Goal: Information Seeking & Learning: Learn about a topic

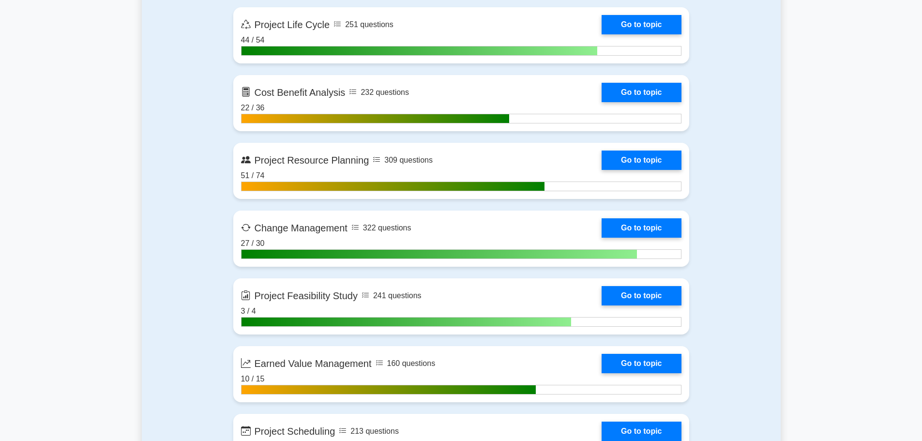
scroll to position [1403, 0]
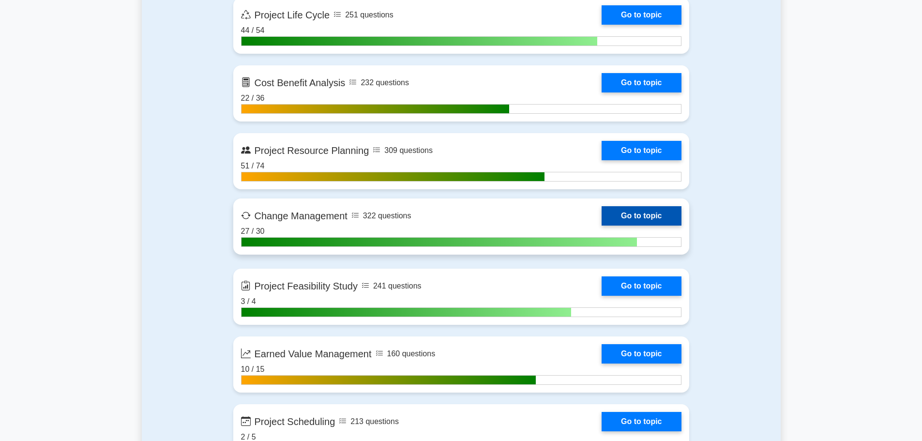
click at [602, 213] on link "Go to topic" at bounding box center [641, 215] width 79 height 19
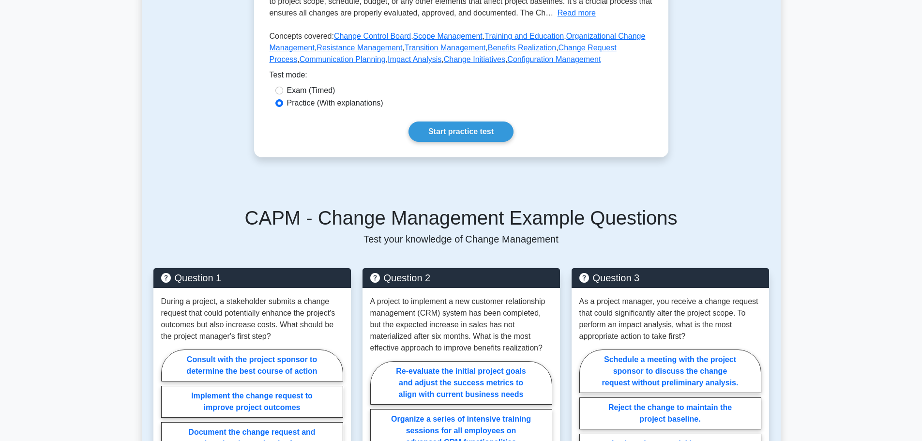
scroll to position [97, 0]
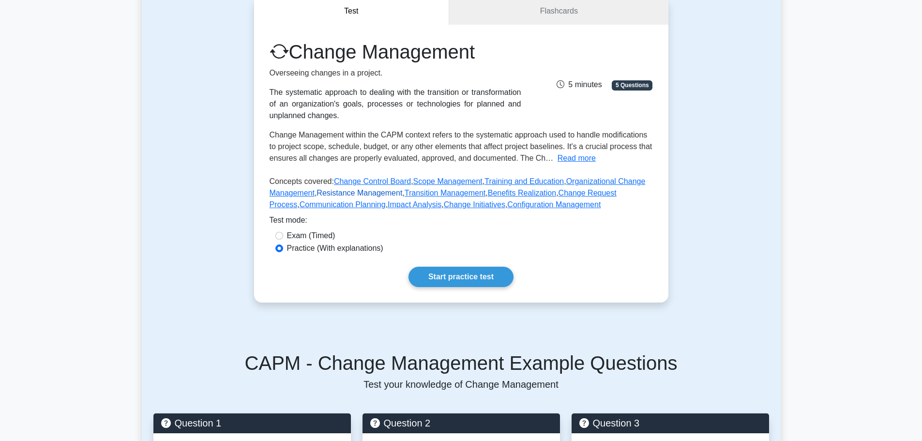
click at [354, 191] on link "Resistance Management" at bounding box center [359, 193] width 86 height 8
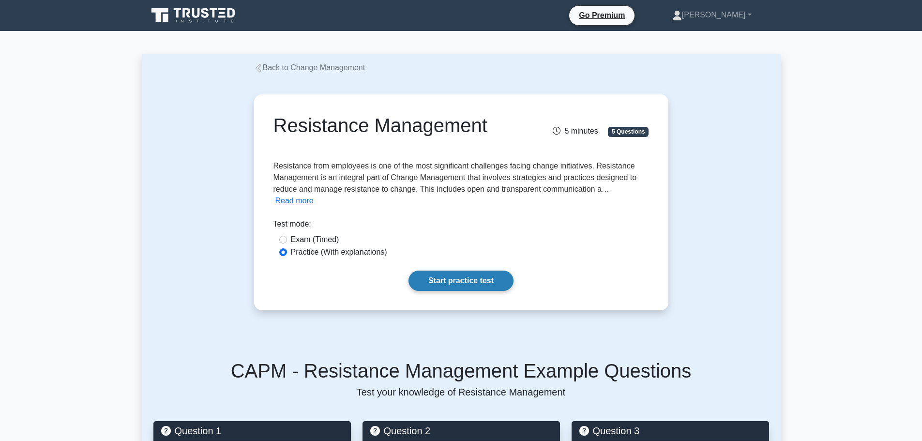
click at [425, 271] on link "Start practice test" at bounding box center [460, 281] width 105 height 20
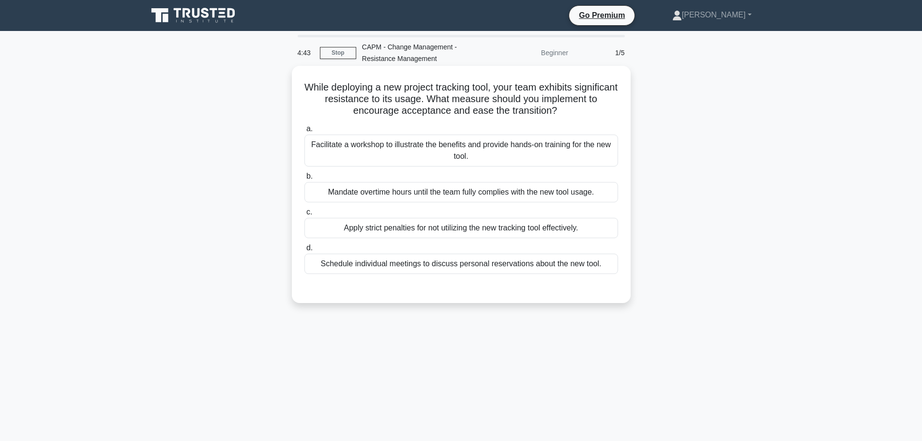
click at [421, 146] on div "Facilitate a workshop to illustrate the benefits and provide hands-on training …" at bounding box center [461, 151] width 314 height 32
click at [304, 132] on input "a. Facilitate a workshop to illustrate the benefits and provide hands-on traini…" at bounding box center [304, 129] width 0 height 6
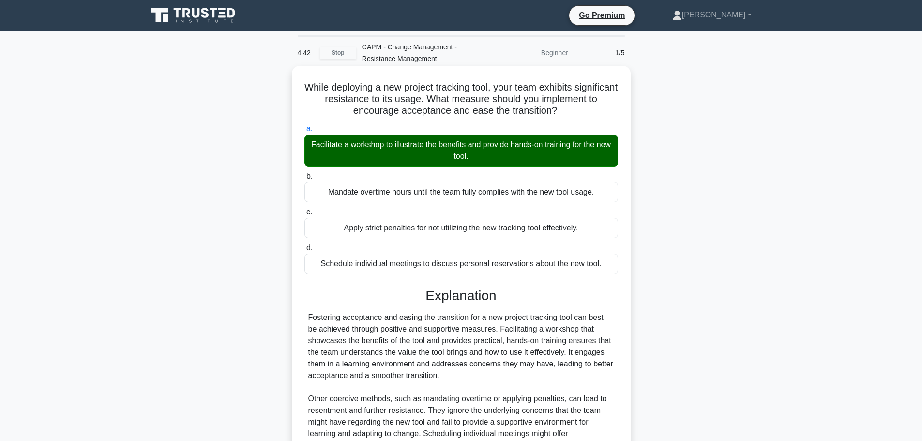
scroll to position [133, 0]
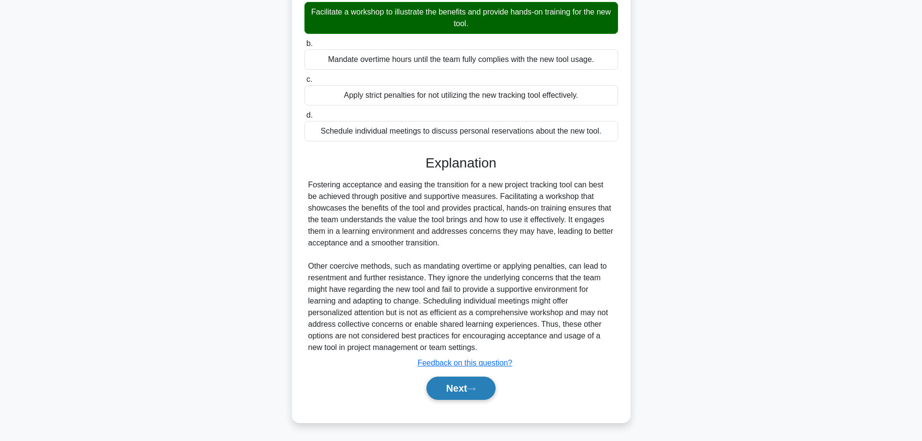
click at [462, 392] on button "Next" at bounding box center [460, 387] width 69 height 23
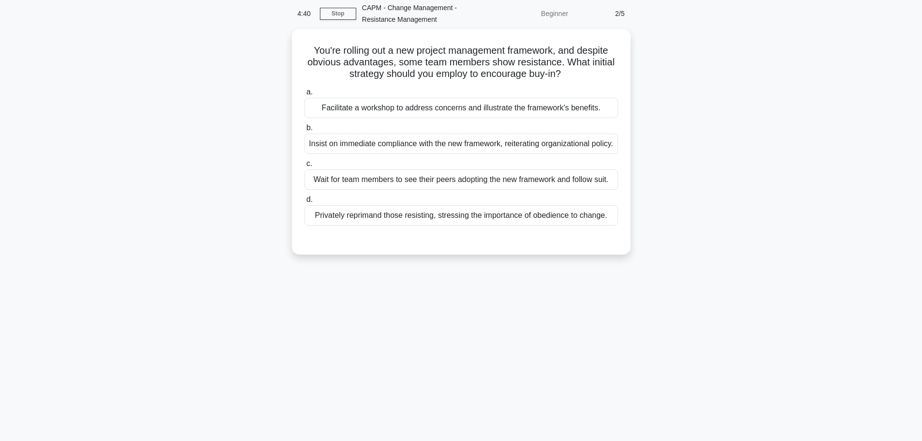
scroll to position [0, 0]
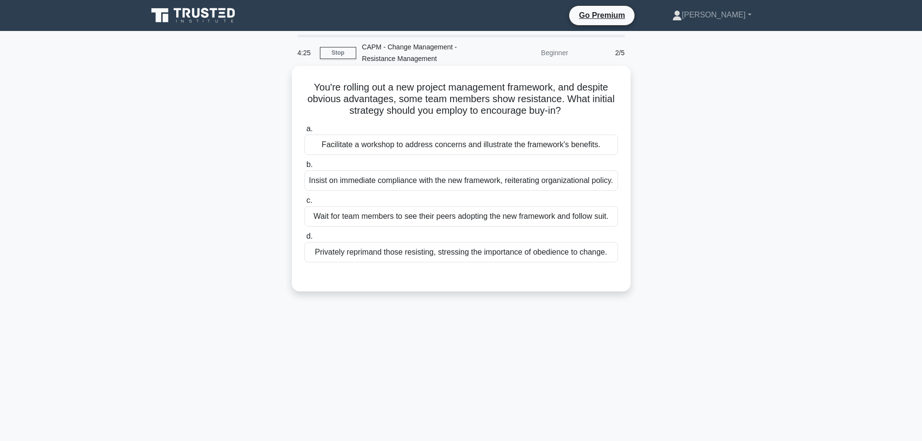
click at [424, 149] on div "Facilitate a workshop to address concerns and illustrate the framework's benefi…" at bounding box center [461, 145] width 314 height 20
click at [304, 132] on input "a. Facilitate a workshop to address concerns and illustrate the framework's ben…" at bounding box center [304, 129] width 0 height 6
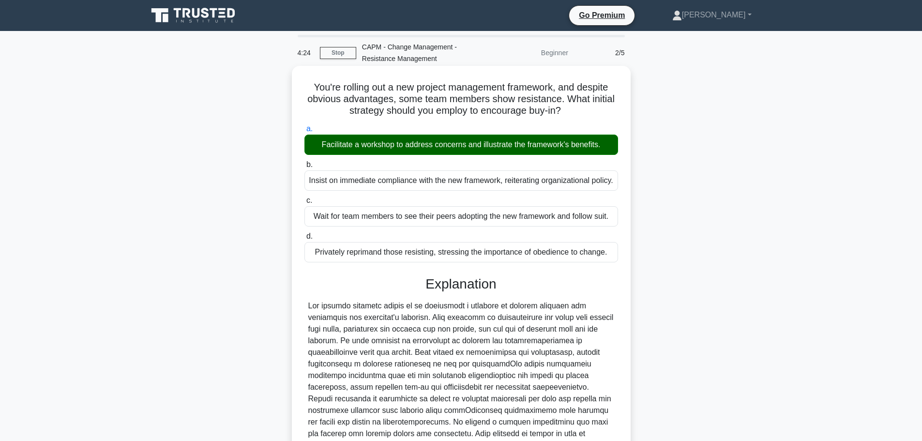
scroll to position [156, 0]
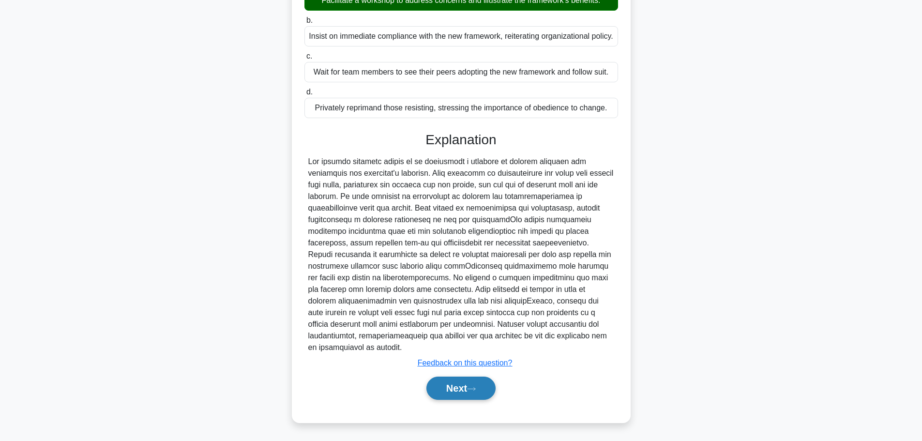
click at [448, 391] on button "Next" at bounding box center [460, 387] width 69 height 23
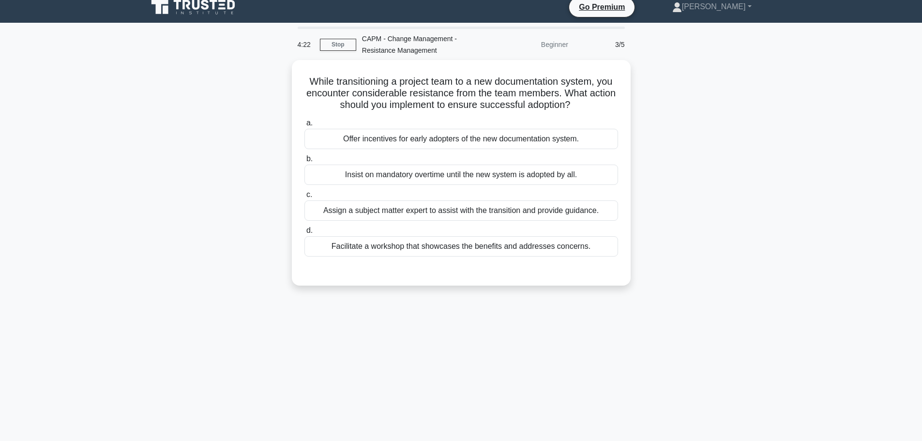
scroll to position [0, 0]
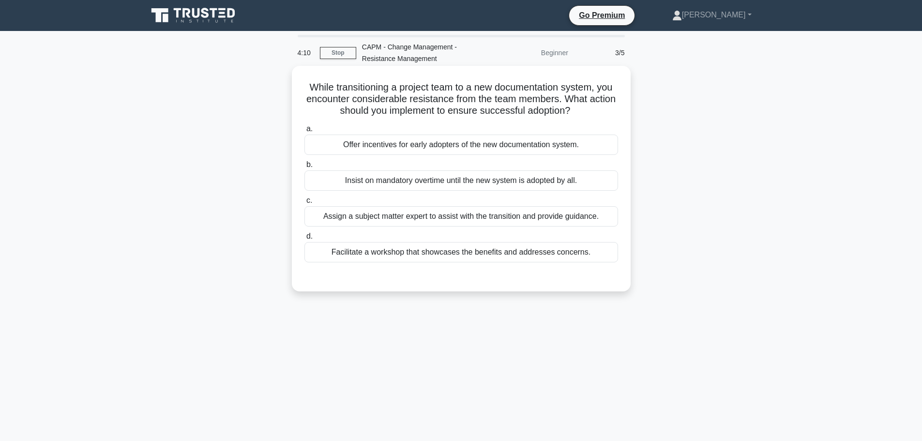
click at [398, 222] on div "Assign a subject matter expert to assist with the transition and provide guidan…" at bounding box center [461, 216] width 314 height 20
click at [304, 204] on input "c. Assign a subject matter expert to assist with the transition and provide gui…" at bounding box center [304, 200] width 0 height 6
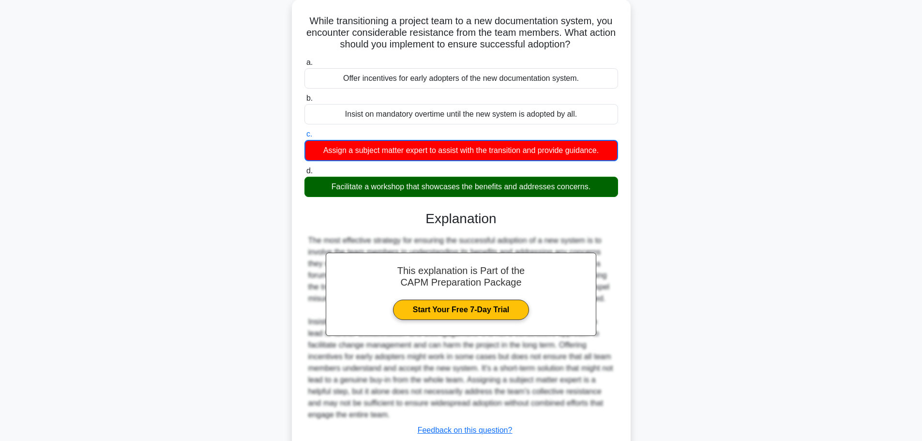
scroll to position [134, 0]
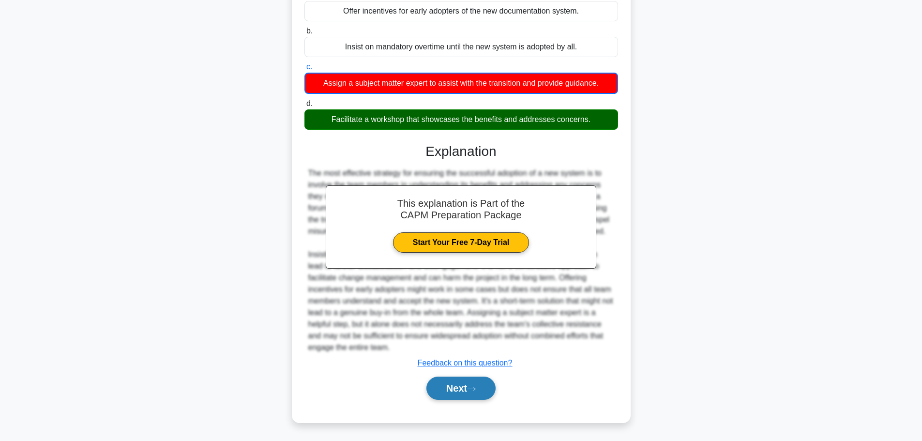
click at [448, 394] on button "Next" at bounding box center [460, 387] width 69 height 23
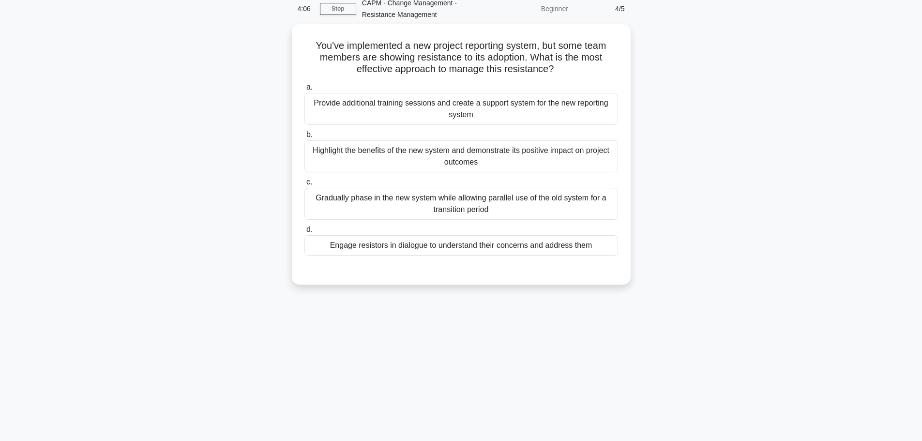
scroll to position [0, 0]
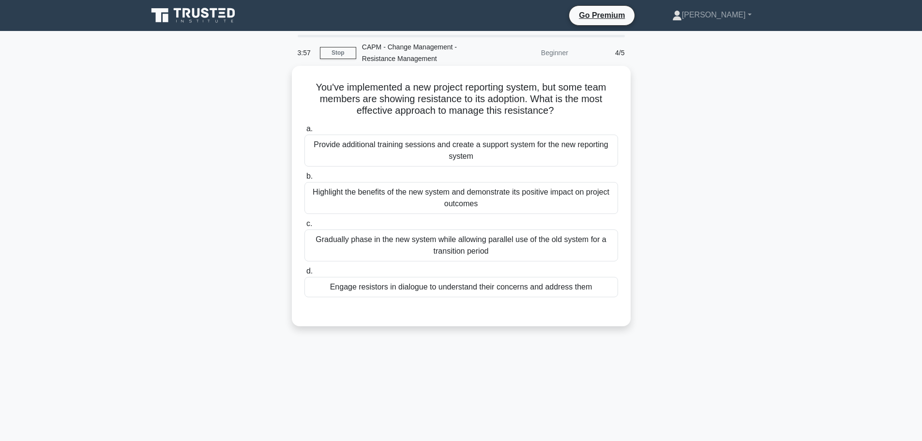
click at [423, 155] on div "Provide additional training sessions and create a support system for the new re…" at bounding box center [461, 151] width 314 height 32
click at [304, 132] on input "a. Provide additional training sessions and create a support system for the new…" at bounding box center [304, 129] width 0 height 6
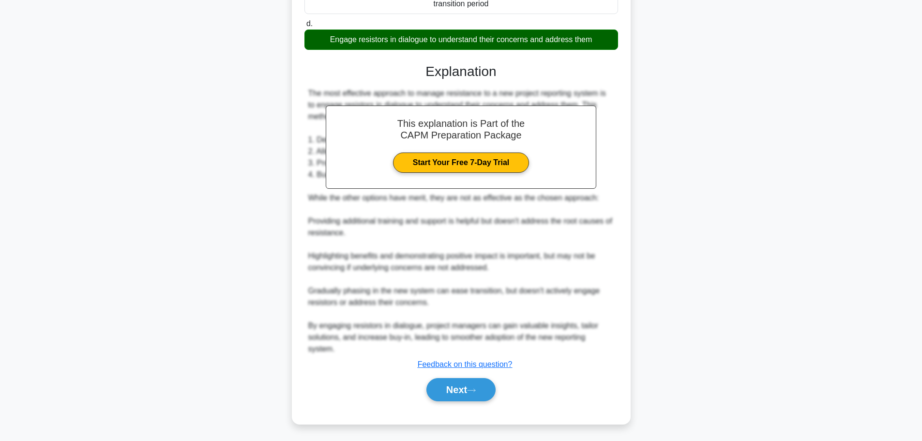
scroll to position [250, 0]
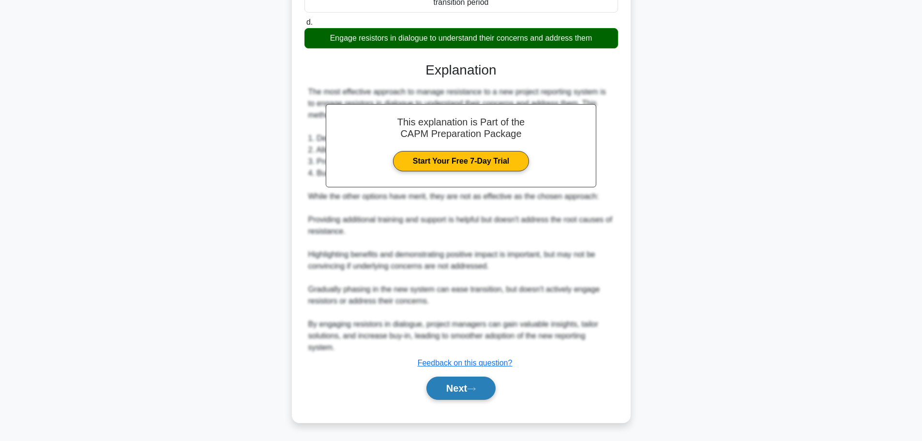
click at [464, 382] on button "Next" at bounding box center [460, 387] width 69 height 23
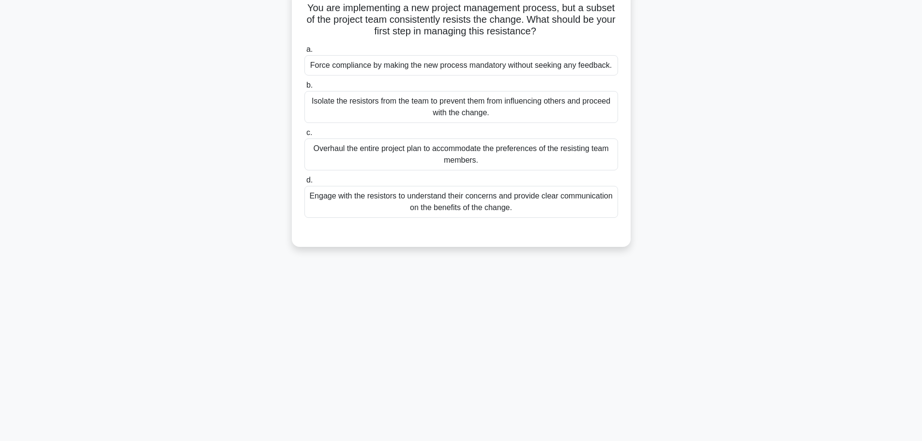
scroll to position [0, 0]
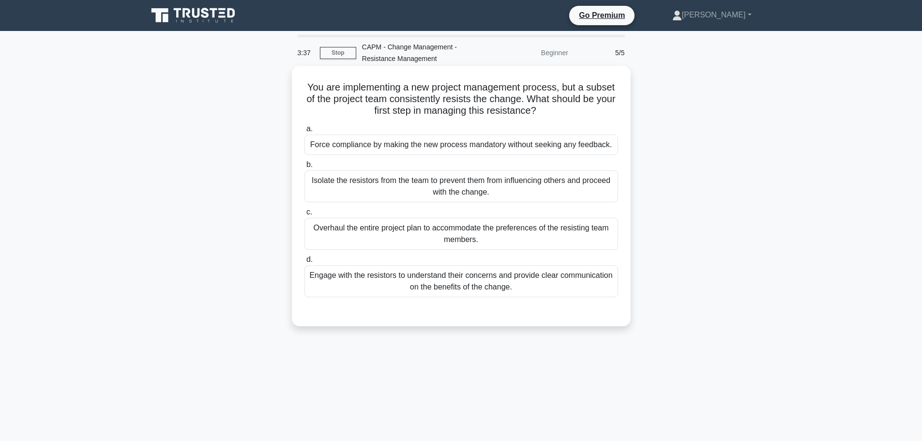
click at [528, 277] on div "Engage with the resistors to understand their concerns and provide clear commun…" at bounding box center [461, 281] width 314 height 32
click at [304, 263] on input "d. Engage with the resistors to understand their concerns and provide clear com…" at bounding box center [304, 259] width 0 height 6
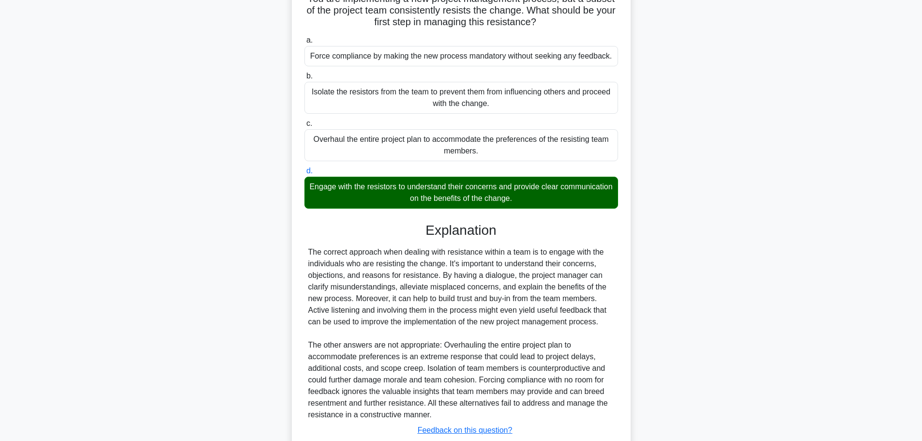
scroll to position [156, 0]
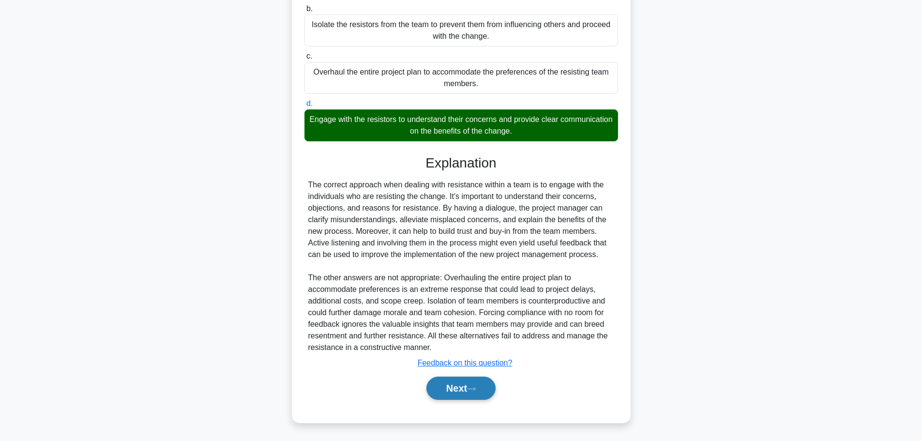
click at [481, 394] on button "Next" at bounding box center [460, 387] width 69 height 23
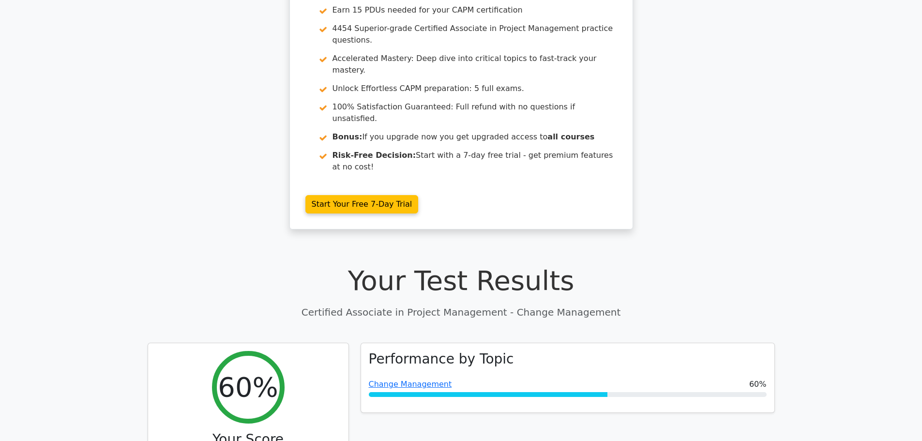
scroll to position [97, 0]
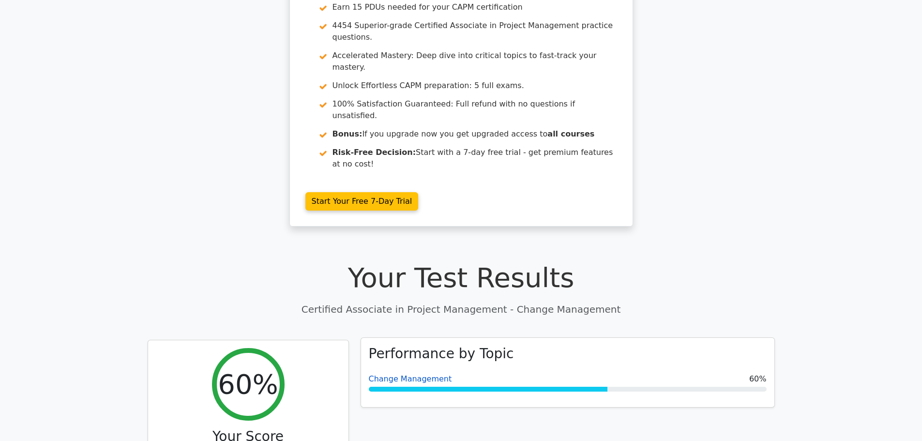
click at [435, 374] on link "Change Management" at bounding box center [410, 378] width 83 height 9
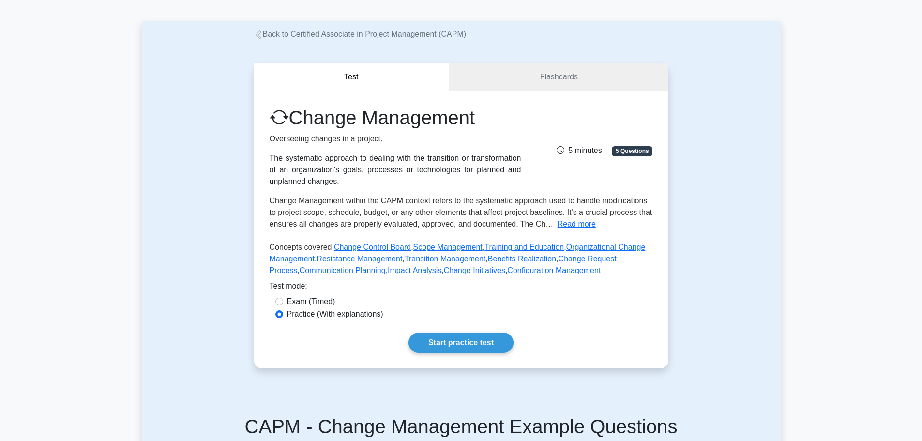
scroll to position [48, 0]
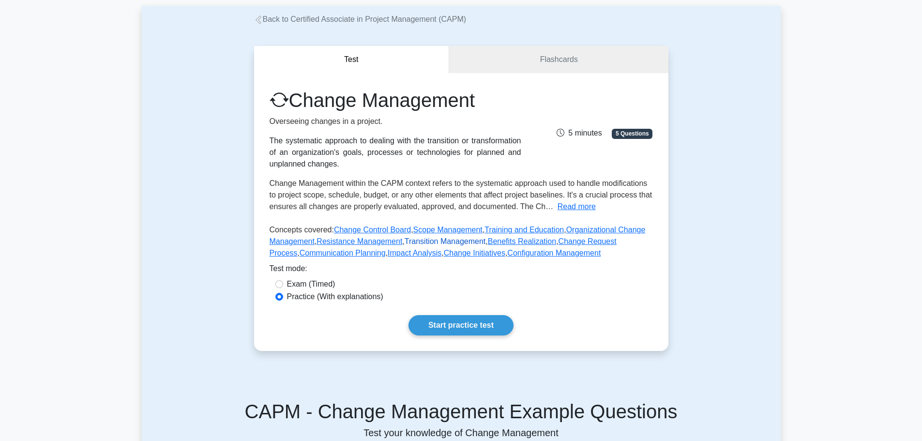
click at [440, 242] on link "Transition Management" at bounding box center [445, 241] width 81 height 8
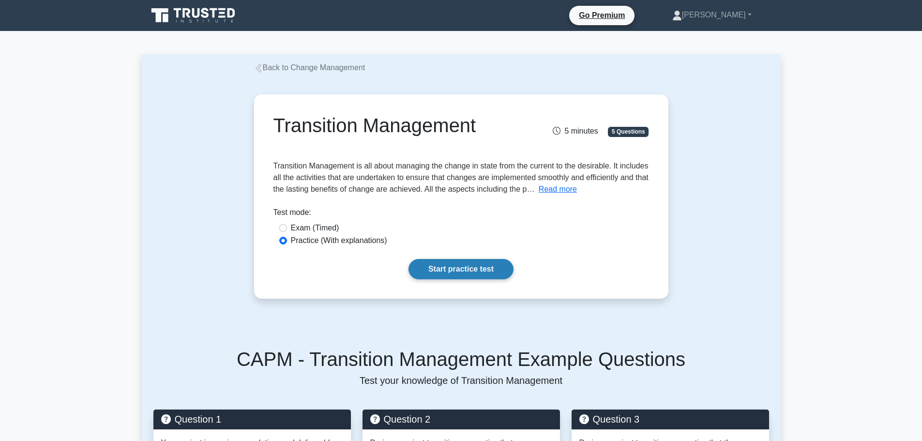
click at [449, 267] on link "Start practice test" at bounding box center [460, 269] width 105 height 20
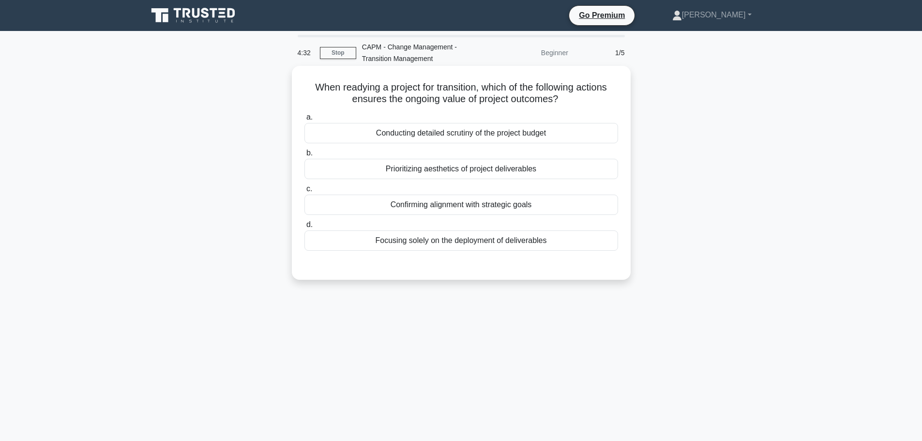
click at [472, 205] on div "Confirming alignment with strategic goals" at bounding box center [461, 205] width 314 height 20
click at [304, 192] on input "c. Confirming alignment with strategic goals" at bounding box center [304, 189] width 0 height 6
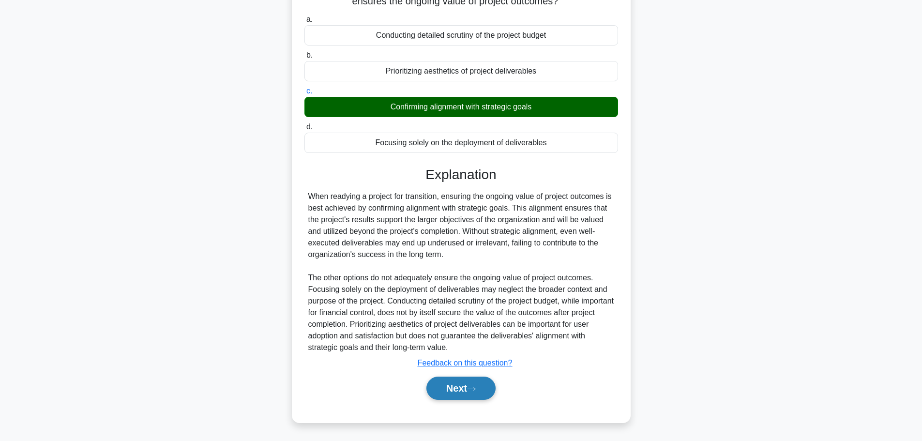
click at [474, 384] on button "Next" at bounding box center [460, 387] width 69 height 23
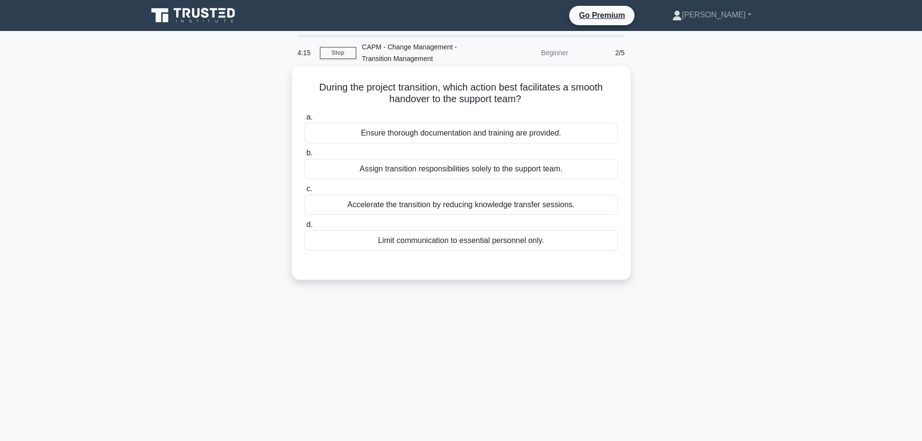
click at [527, 133] on div "Ensure thorough documentation and training are provided." at bounding box center [461, 133] width 314 height 20
click at [304, 120] on input "a. Ensure thorough documentation and training are provided." at bounding box center [304, 117] width 0 height 6
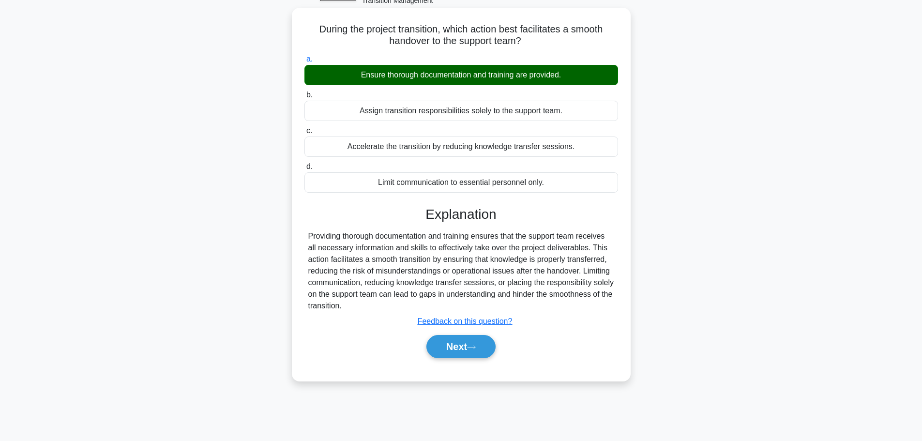
scroll to position [82, 0]
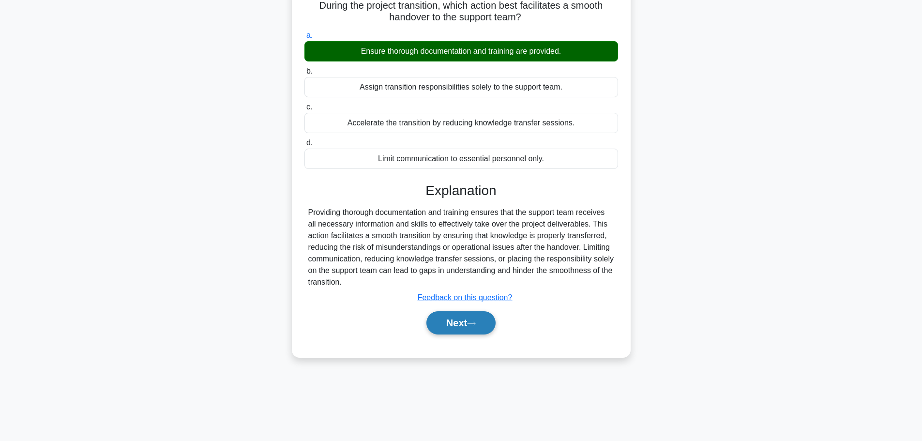
click at [478, 331] on button "Next" at bounding box center [460, 322] width 69 height 23
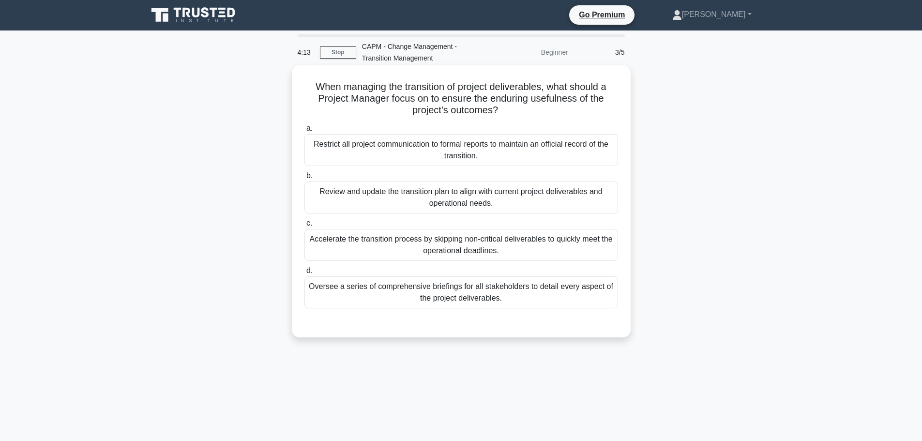
scroll to position [0, 0]
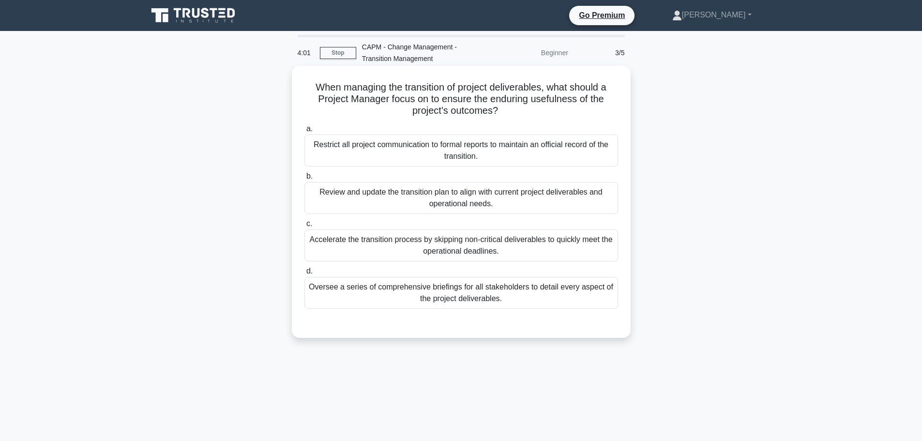
click at [536, 198] on div "Review and update the transition plan to align with current project deliverable…" at bounding box center [461, 198] width 314 height 32
click at [304, 180] on input "b. Review and update the transition plan to align with current project delivera…" at bounding box center [304, 176] width 0 height 6
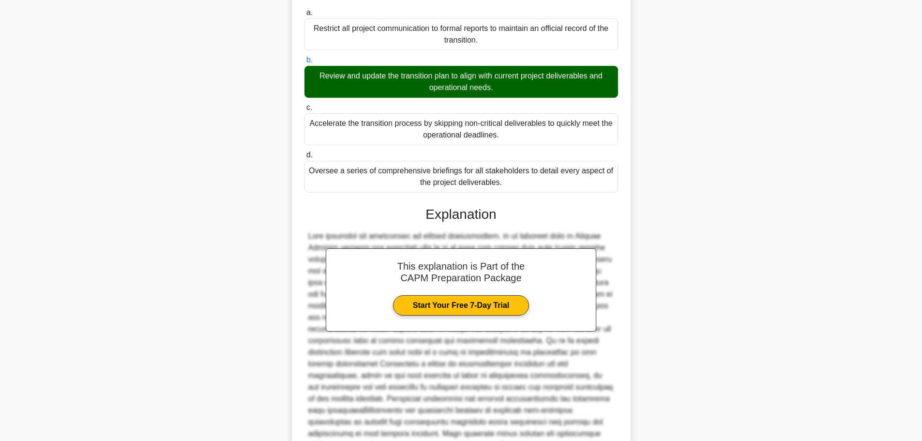
scroll to position [214, 0]
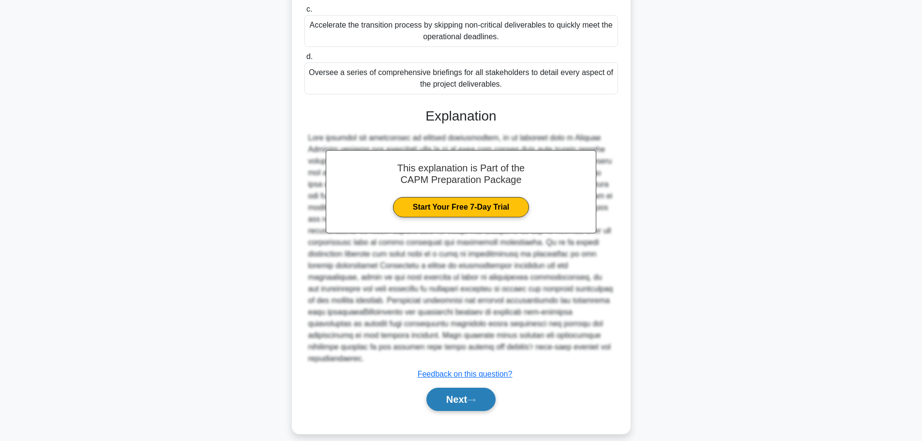
click at [472, 397] on icon at bounding box center [471, 399] width 9 height 5
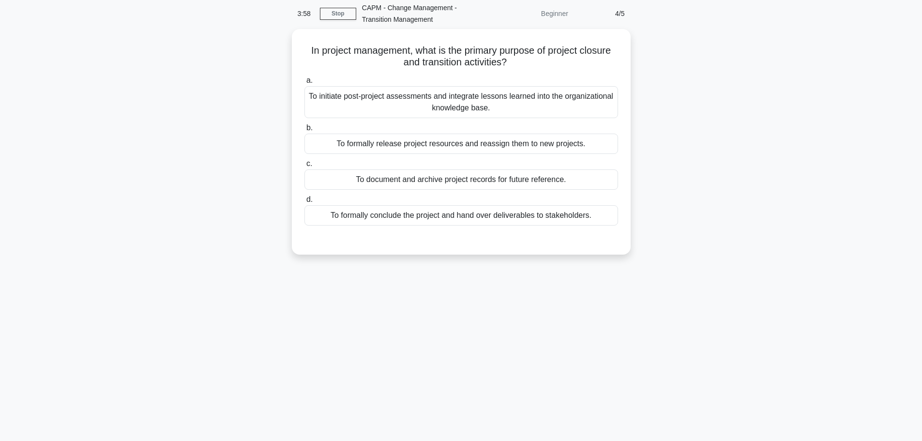
scroll to position [0, 0]
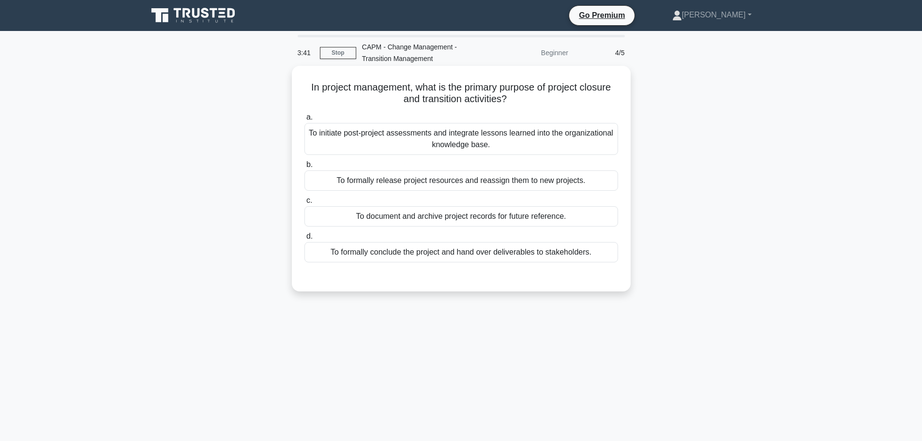
click at [447, 250] on div "To formally conclude the project and hand over deliverables to stakeholders." at bounding box center [461, 252] width 314 height 20
click at [304, 240] on input "d. To formally conclude the project and hand over deliverables to stakeholders." at bounding box center [304, 236] width 0 height 6
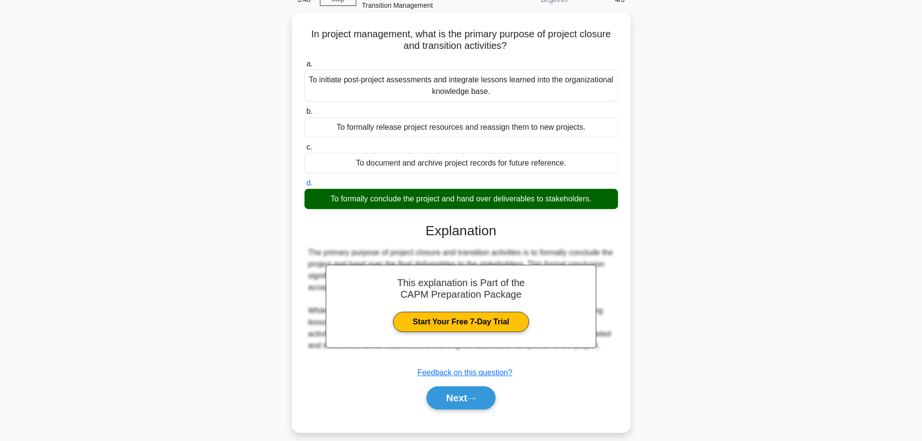
scroll to position [82, 0]
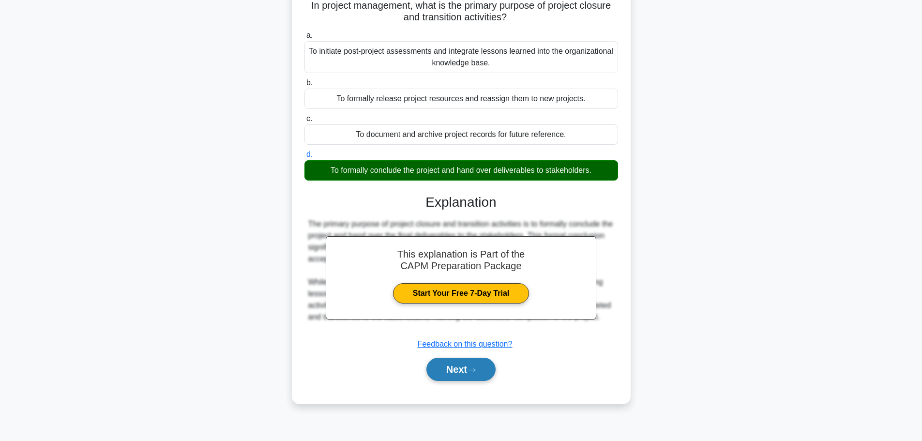
click at [452, 364] on button "Next" at bounding box center [460, 369] width 69 height 23
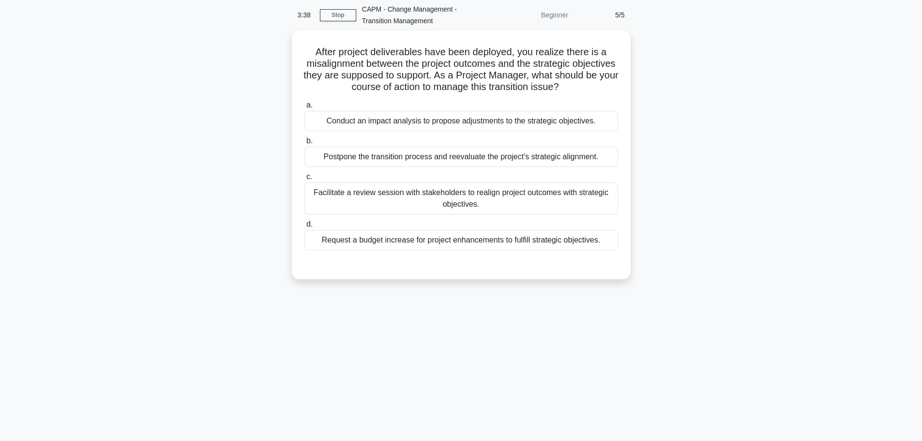
scroll to position [0, 0]
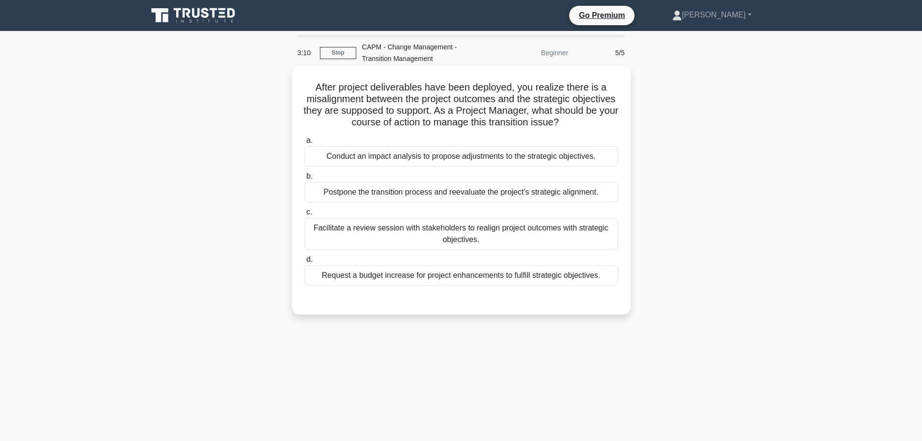
click at [492, 156] on div "Conduct an impact analysis to propose adjustments to the strategic objectives." at bounding box center [461, 156] width 314 height 20
click at [304, 144] on input "a. Conduct an impact analysis to propose adjustments to the strategic objective…" at bounding box center [304, 140] width 0 height 6
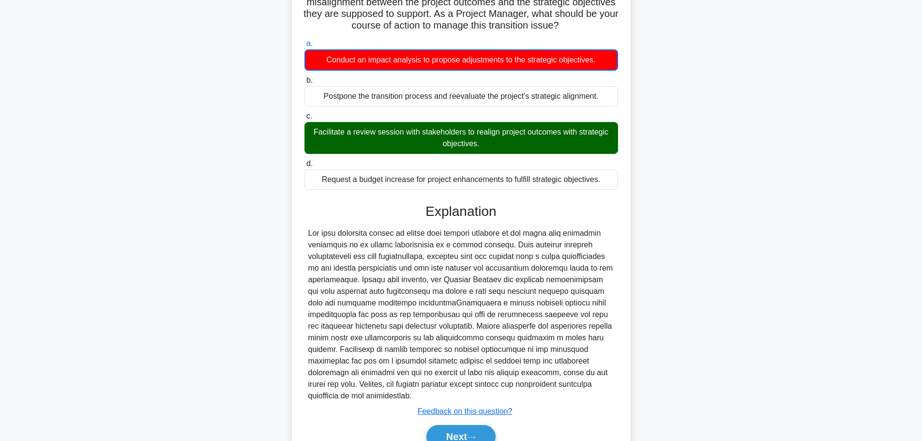
scroll to position [145, 0]
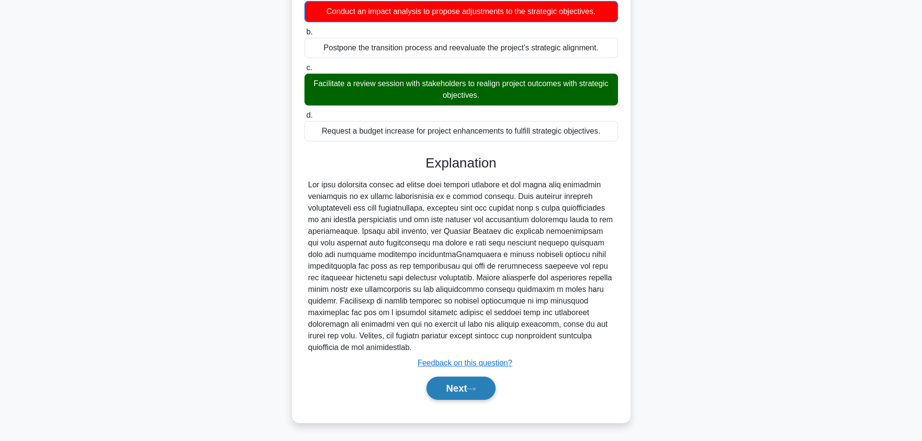
click at [473, 391] on icon at bounding box center [471, 388] width 9 height 5
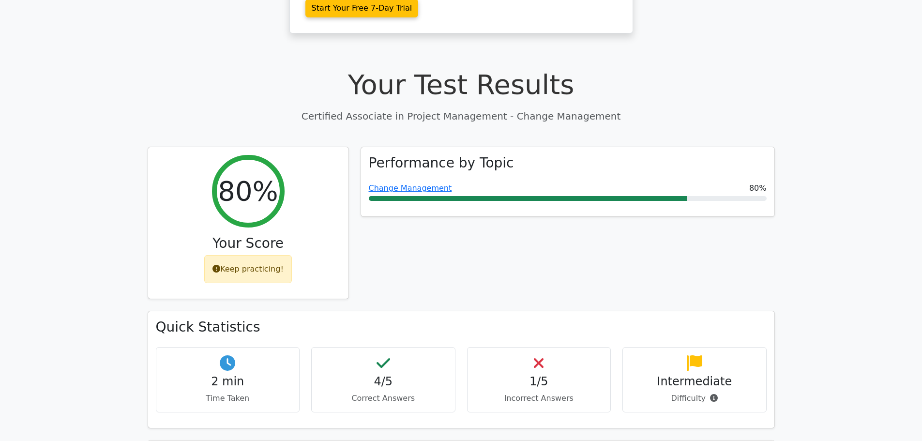
scroll to position [145, 0]
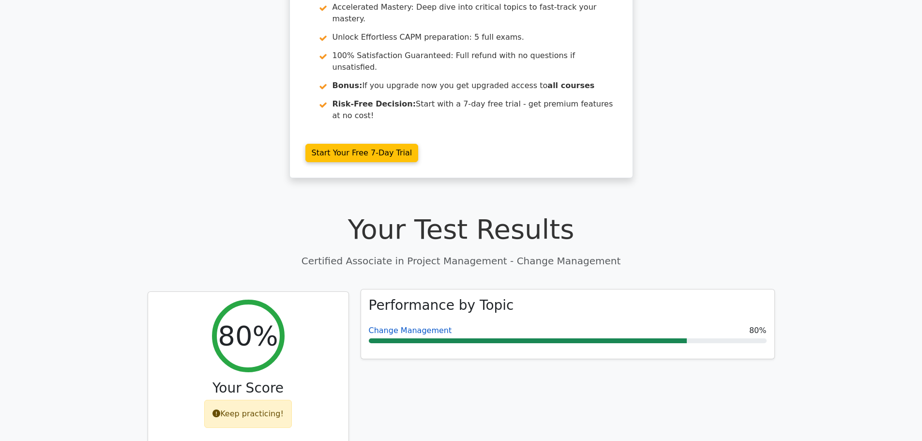
click at [432, 326] on link "Change Management" at bounding box center [410, 330] width 83 height 9
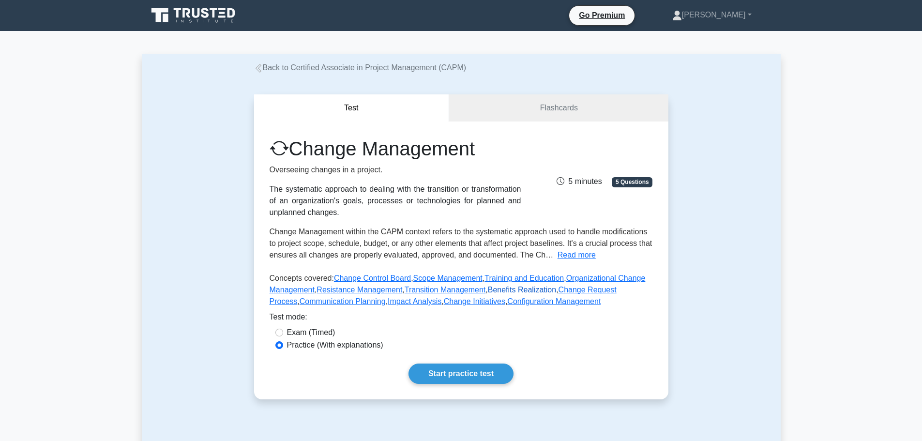
click at [507, 286] on link "Benefits Realization" at bounding box center [522, 290] width 68 height 8
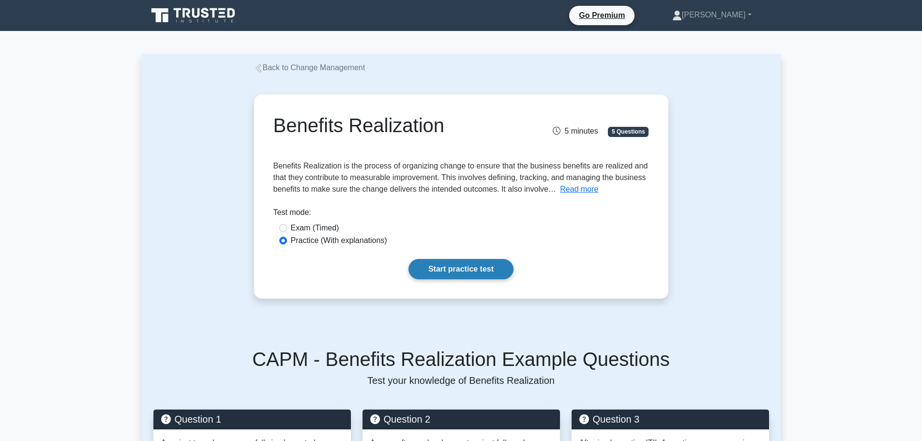
click at [483, 267] on link "Start practice test" at bounding box center [460, 269] width 105 height 20
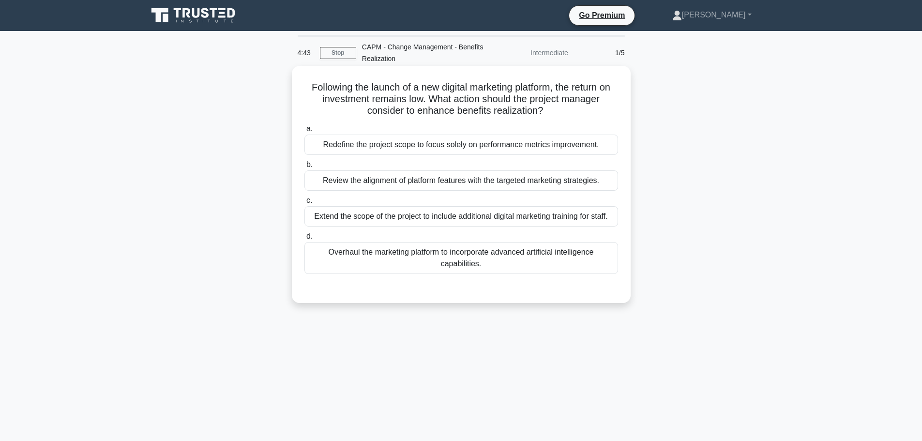
click at [433, 181] on div "Review the alignment of platform features with the targeted marketing strategie…" at bounding box center [461, 180] width 314 height 20
click at [304, 168] on input "b. Review the alignment of platform features with the targeted marketing strate…" at bounding box center [304, 165] width 0 height 6
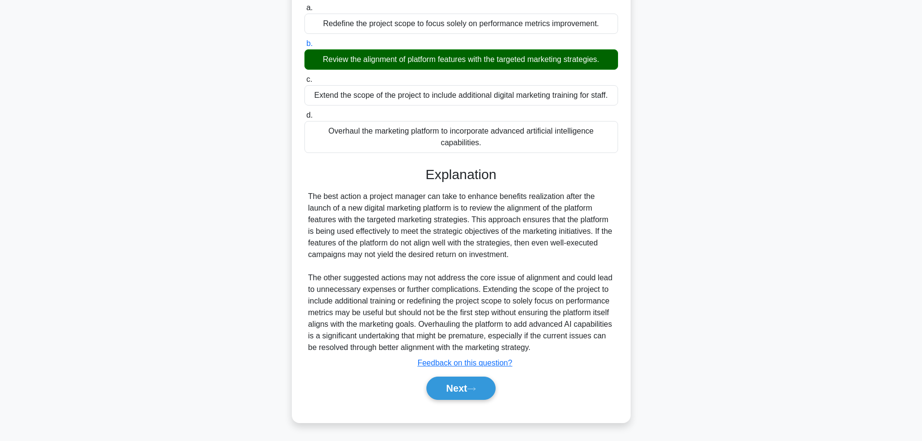
scroll to position [121, 0]
click at [446, 383] on button "Next" at bounding box center [460, 387] width 69 height 23
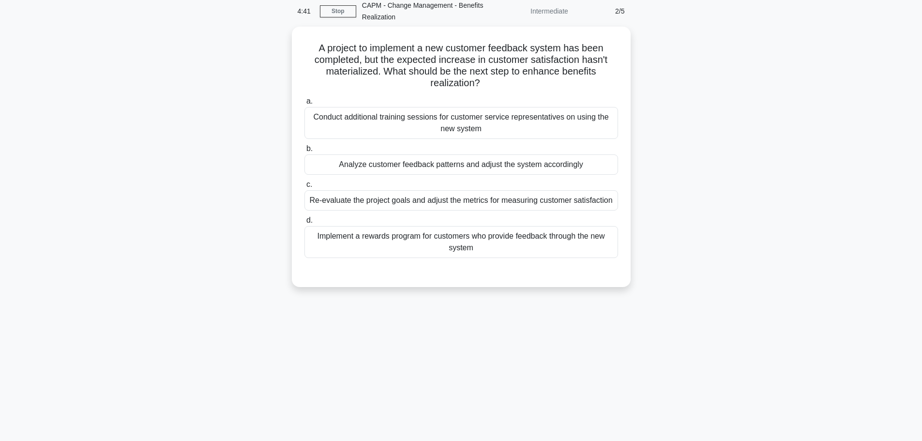
scroll to position [0, 0]
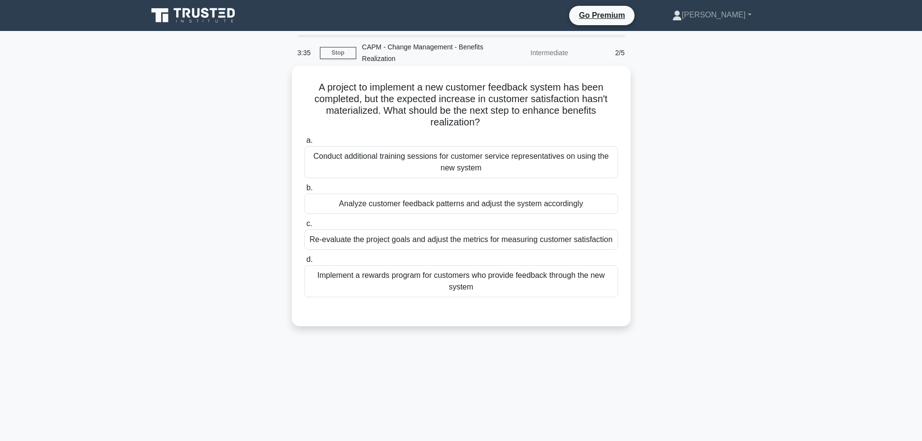
click at [513, 204] on div "Analyze customer feedback patterns and adjust the system accordingly" at bounding box center [461, 204] width 314 height 20
click at [304, 191] on input "b. Analyze customer feedback patterns and adjust the system accordingly" at bounding box center [304, 188] width 0 height 6
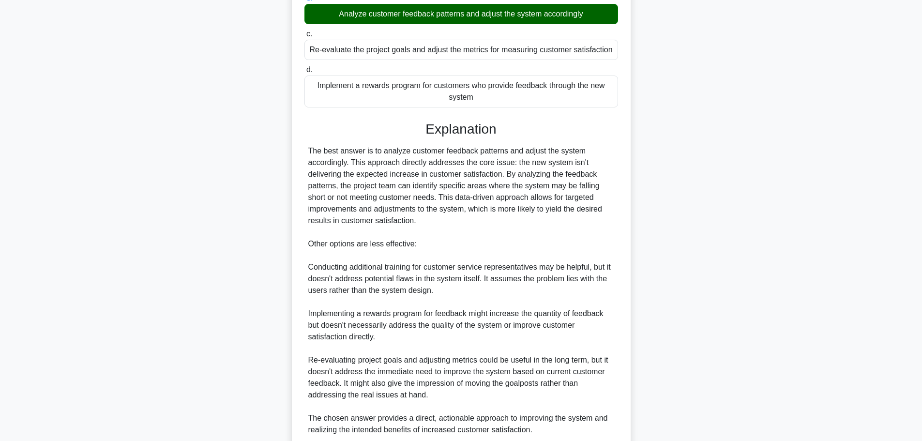
scroll to position [272, 0]
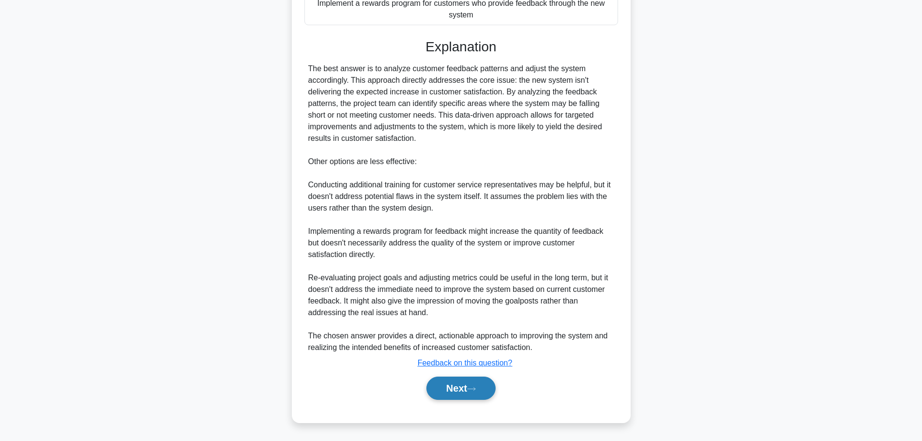
click at [454, 382] on button "Next" at bounding box center [460, 387] width 69 height 23
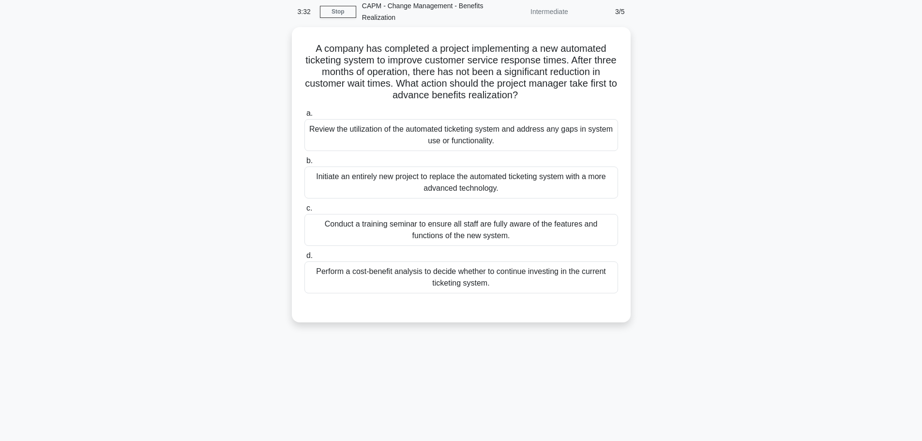
scroll to position [0, 0]
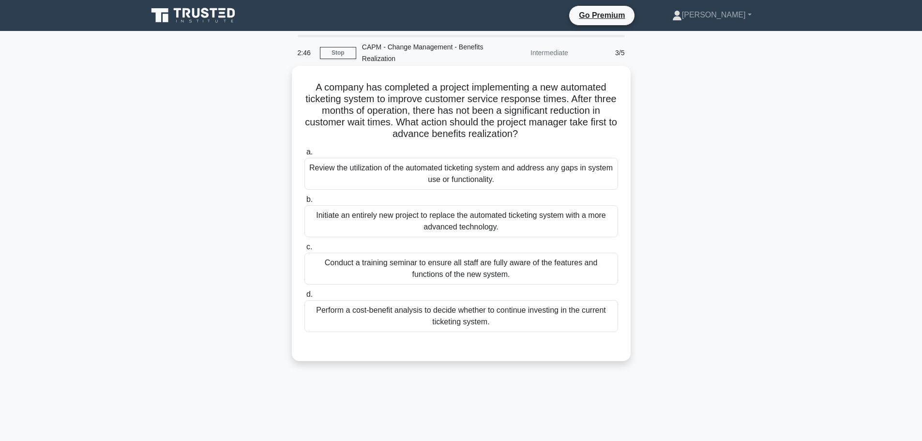
click at [449, 177] on div "Review the utilization of the automated ticketing system and address any gaps i…" at bounding box center [461, 174] width 314 height 32
click at [304, 155] on input "a. Review the utilization of the automated ticketing system and address any gap…" at bounding box center [304, 152] width 0 height 6
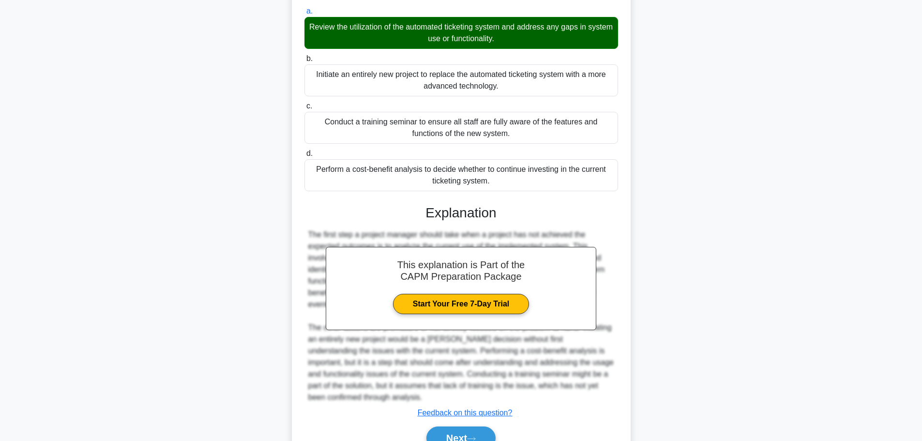
scroll to position [191, 0]
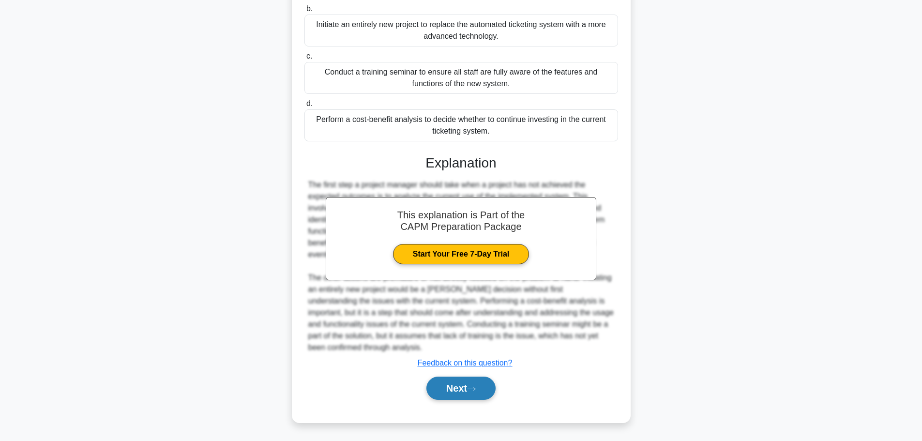
click at [454, 385] on button "Next" at bounding box center [460, 387] width 69 height 23
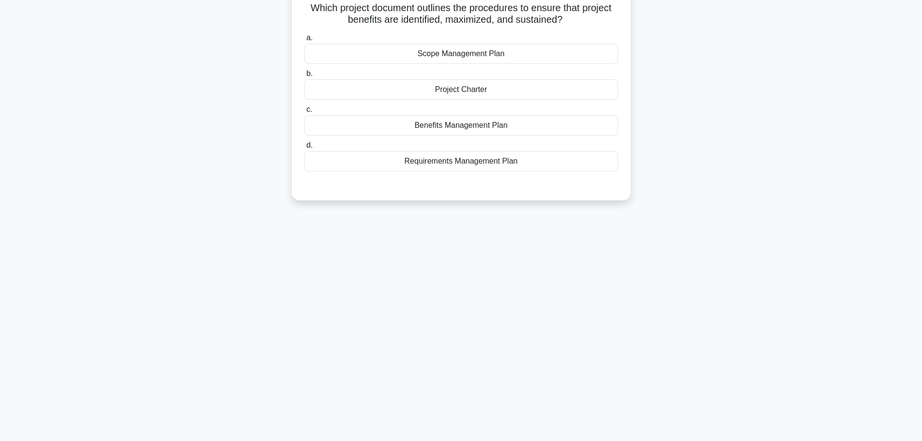
scroll to position [0, 0]
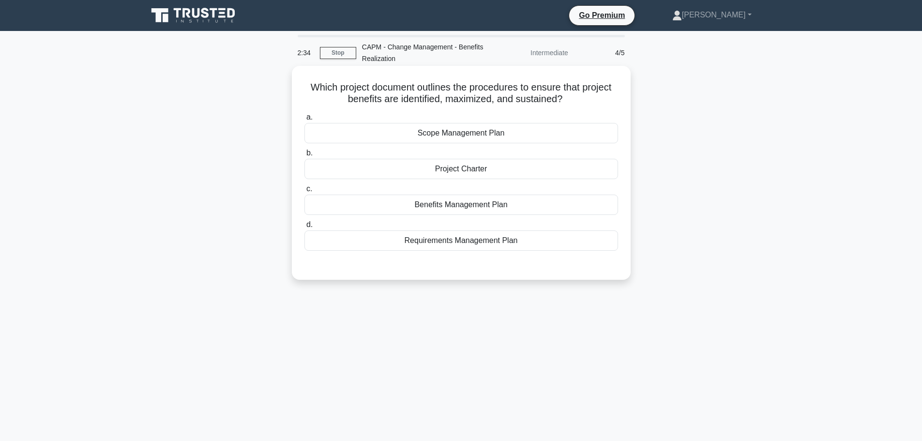
click at [502, 207] on div "Benefits Management Plan" at bounding box center [461, 205] width 314 height 20
click at [304, 192] on input "c. Benefits Management Plan" at bounding box center [304, 189] width 0 height 6
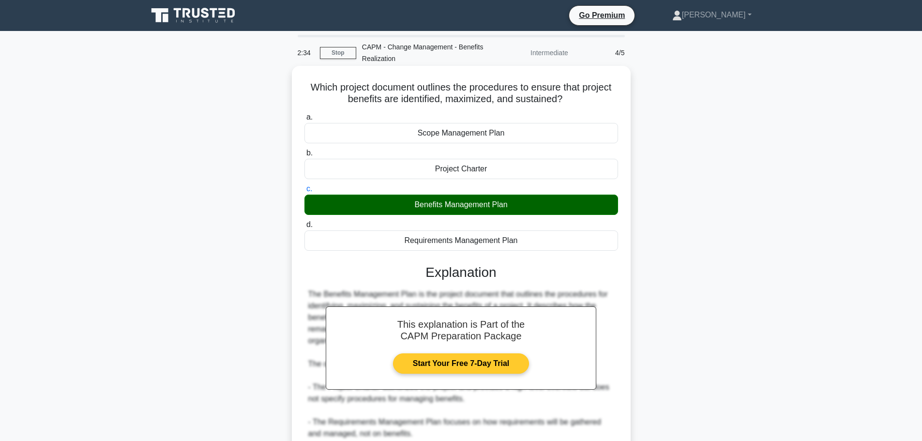
scroll to position [121, 0]
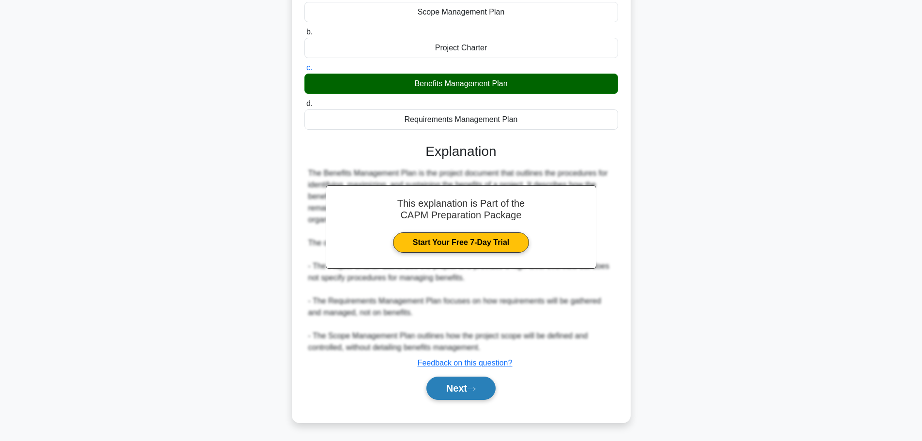
click at [451, 387] on button "Next" at bounding box center [460, 387] width 69 height 23
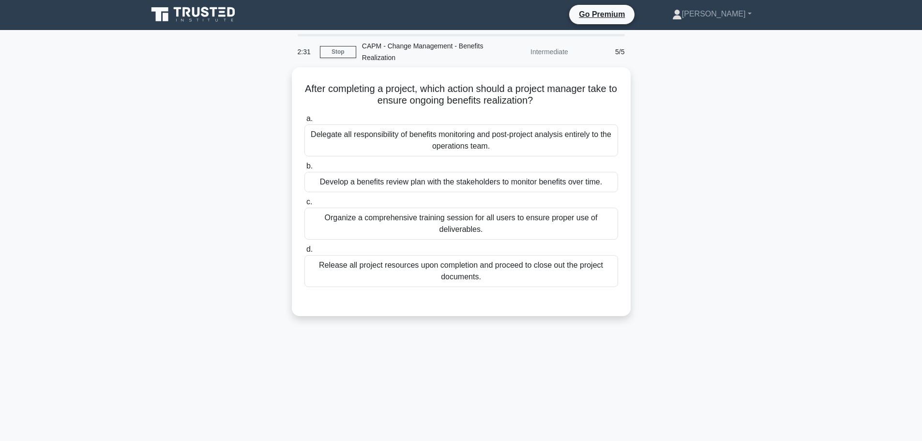
scroll to position [0, 0]
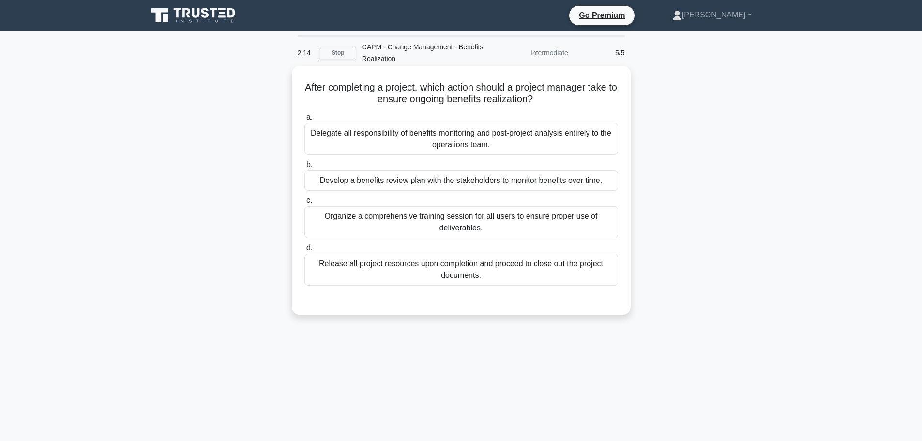
click at [455, 224] on div "Organize a comprehensive training session for all users to ensure proper use of…" at bounding box center [461, 222] width 314 height 32
click at [304, 204] on input "c. Organize a comprehensive training session for all users to ensure proper use…" at bounding box center [304, 200] width 0 height 6
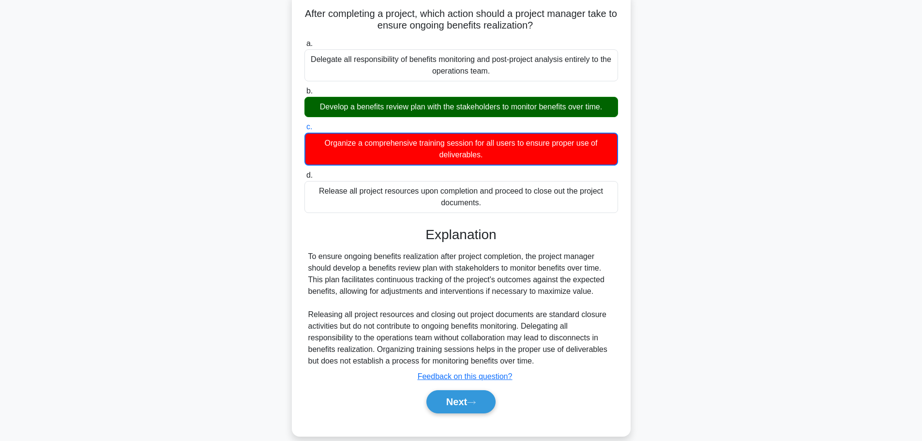
scroll to position [88, 0]
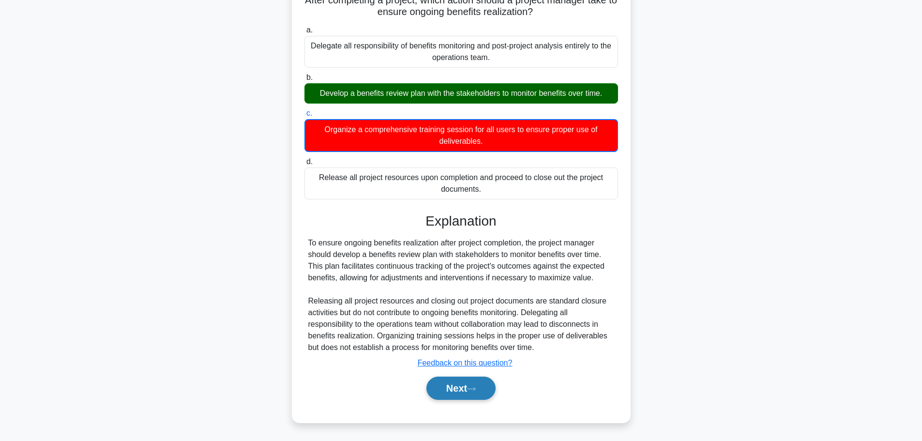
click at [456, 388] on button "Next" at bounding box center [460, 387] width 69 height 23
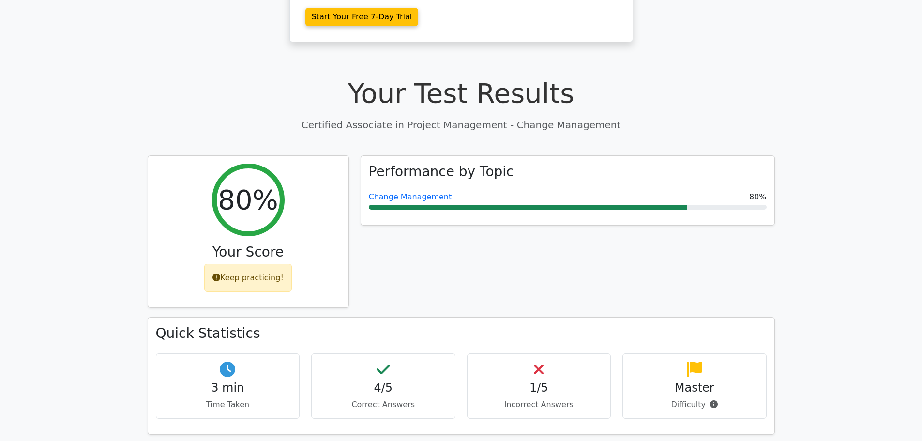
scroll to position [290, 0]
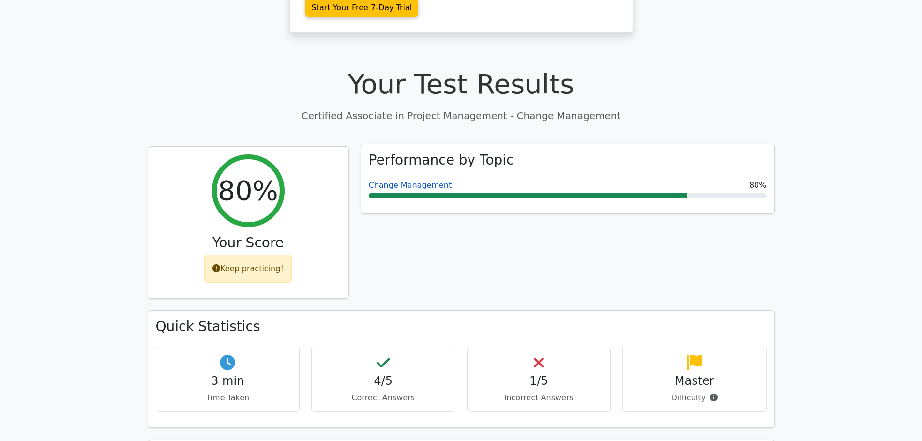
click at [421, 181] on link "Change Management" at bounding box center [410, 185] width 83 height 9
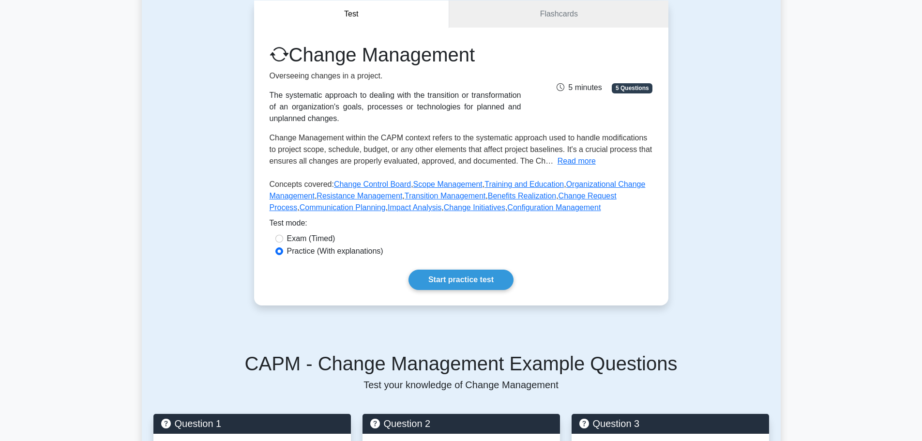
scroll to position [97, 0]
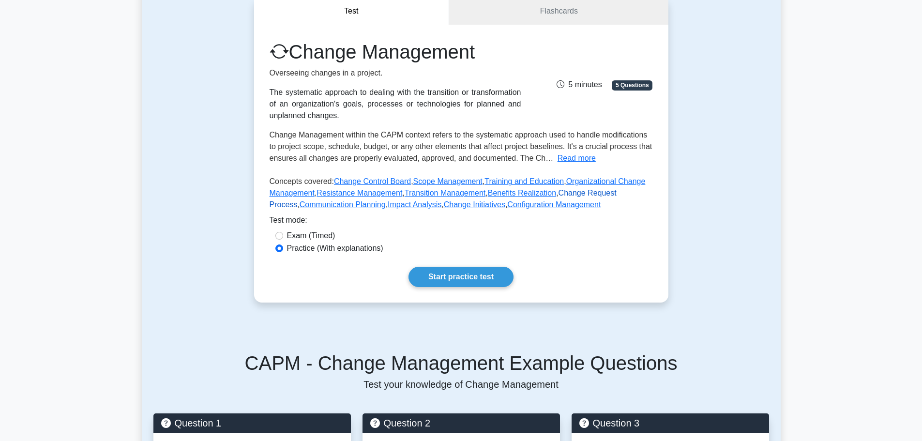
click at [564, 191] on link "Change Request Process" at bounding box center [443, 199] width 347 height 20
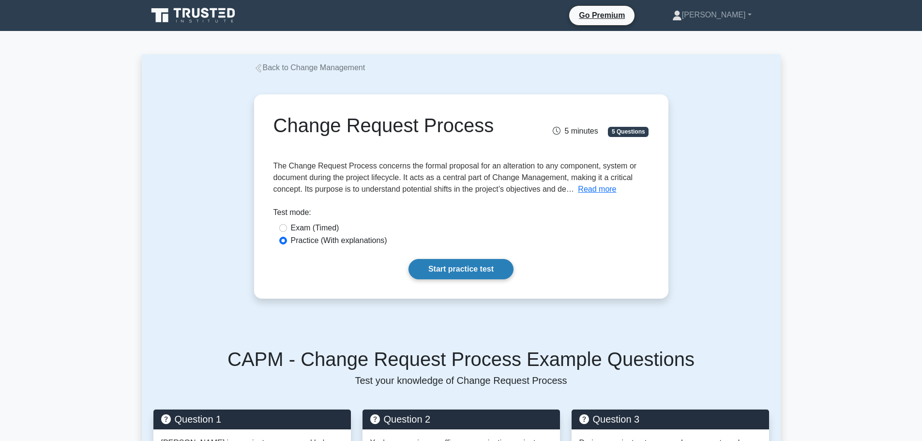
click at [461, 265] on link "Start practice test" at bounding box center [460, 269] width 105 height 20
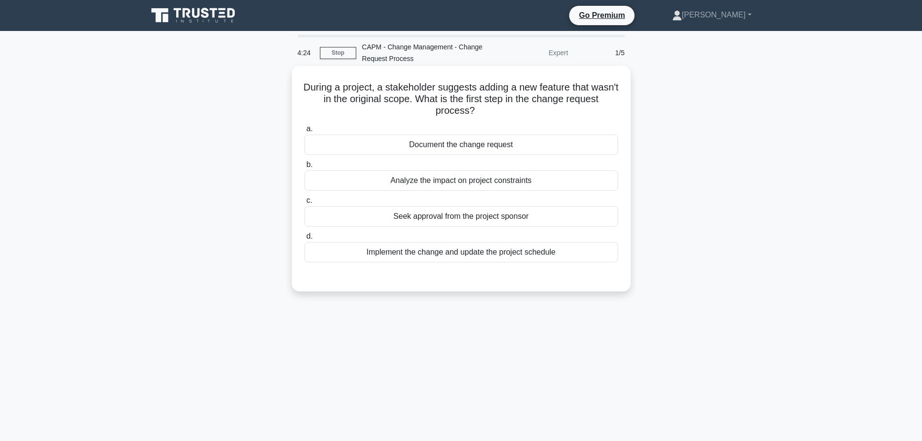
click at [487, 182] on div "Analyze the impact on project constraints" at bounding box center [461, 180] width 314 height 20
click at [304, 168] on input "b. Analyze the impact on project constraints" at bounding box center [304, 165] width 0 height 6
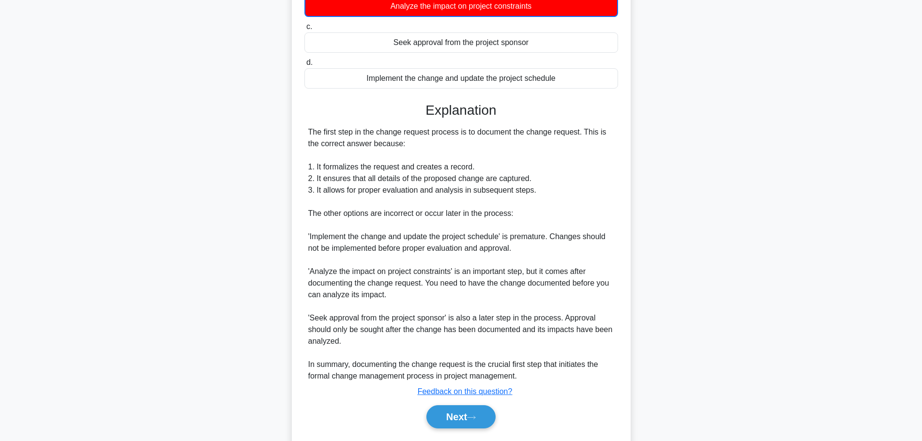
scroll to position [204, 0]
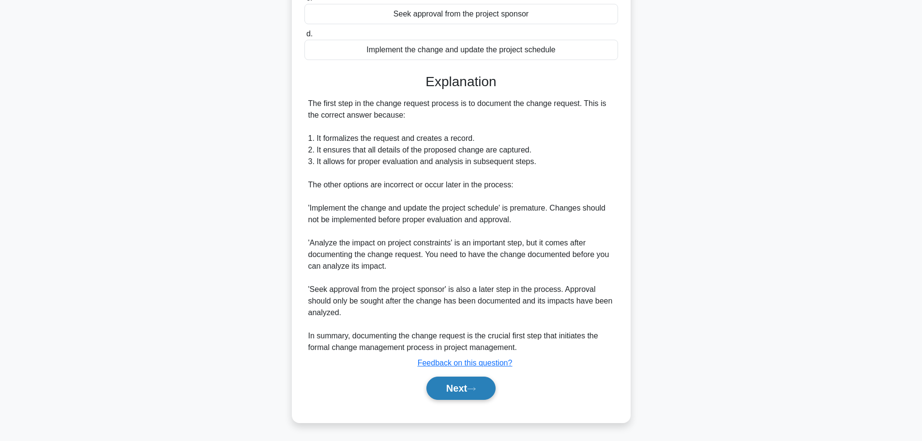
click at [449, 380] on button "Next" at bounding box center [460, 387] width 69 height 23
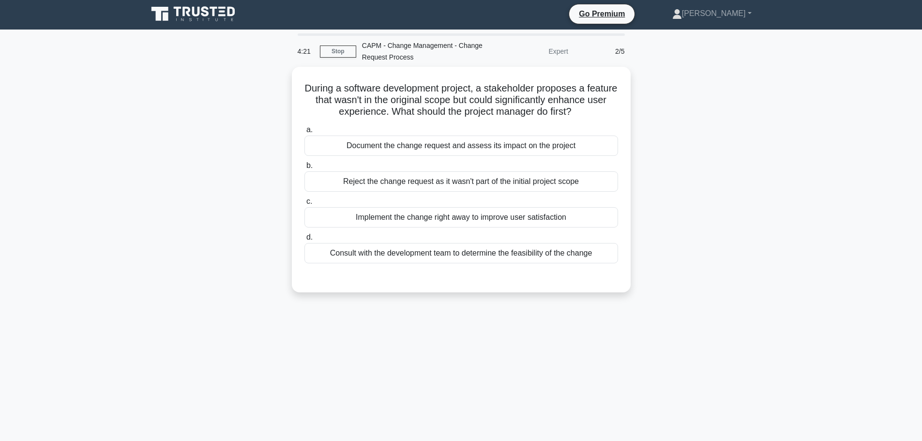
scroll to position [0, 0]
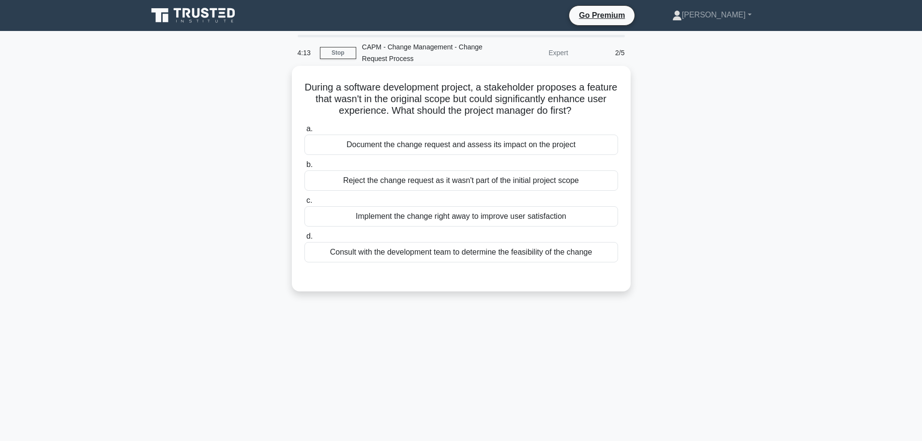
click at [453, 146] on div "Document the change request and assess its impact on the project" at bounding box center [461, 145] width 314 height 20
click at [304, 132] on input "a. Document the change request and assess its impact on the project" at bounding box center [304, 129] width 0 height 6
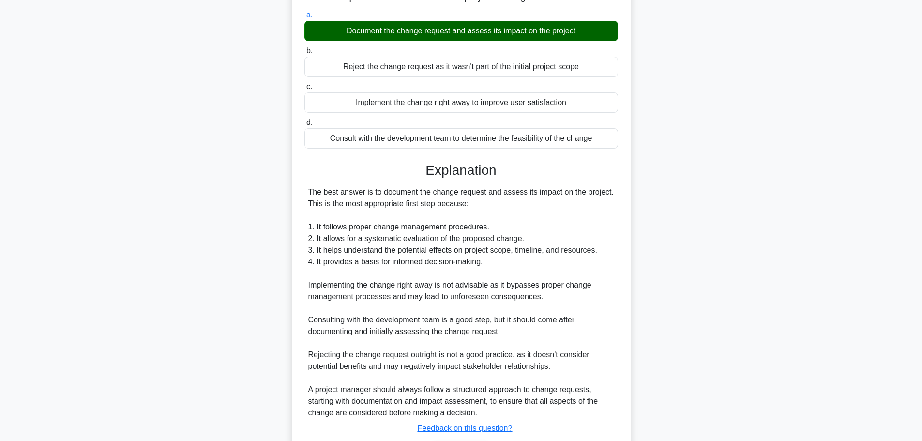
scroll to position [180, 0]
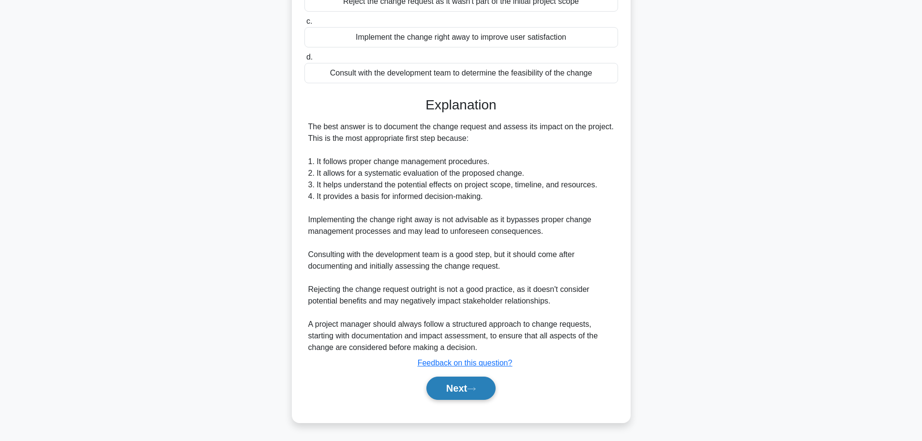
click at [440, 385] on button "Next" at bounding box center [460, 387] width 69 height 23
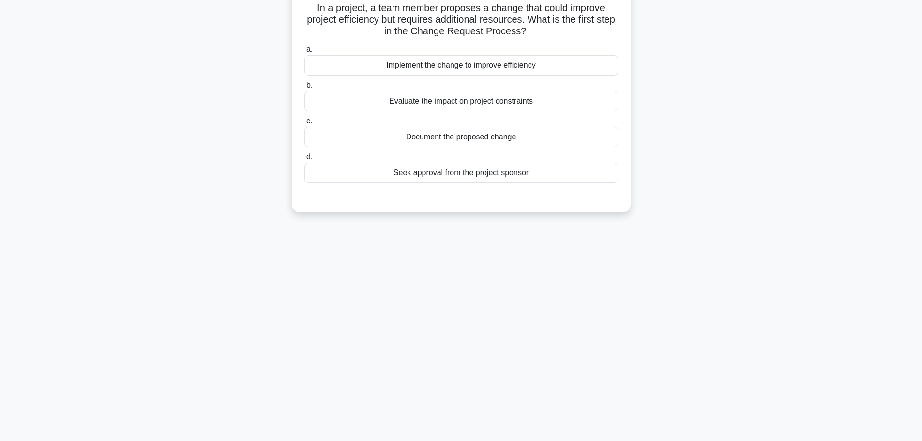
scroll to position [0, 0]
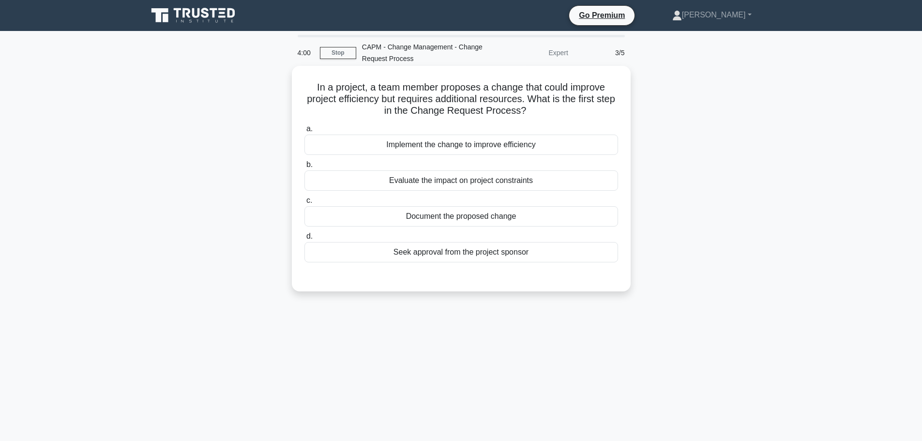
click at [451, 217] on div "Document the proposed change" at bounding box center [461, 216] width 314 height 20
click at [304, 204] on input "c. Document the proposed change" at bounding box center [304, 200] width 0 height 6
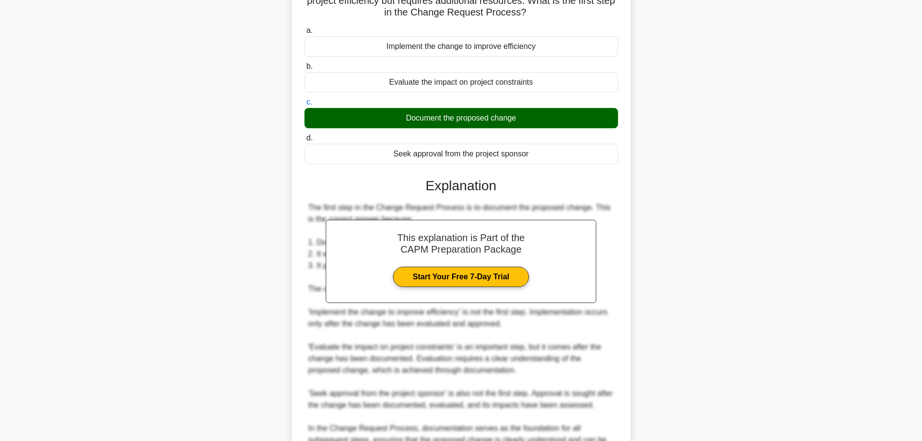
scroll to position [203, 0]
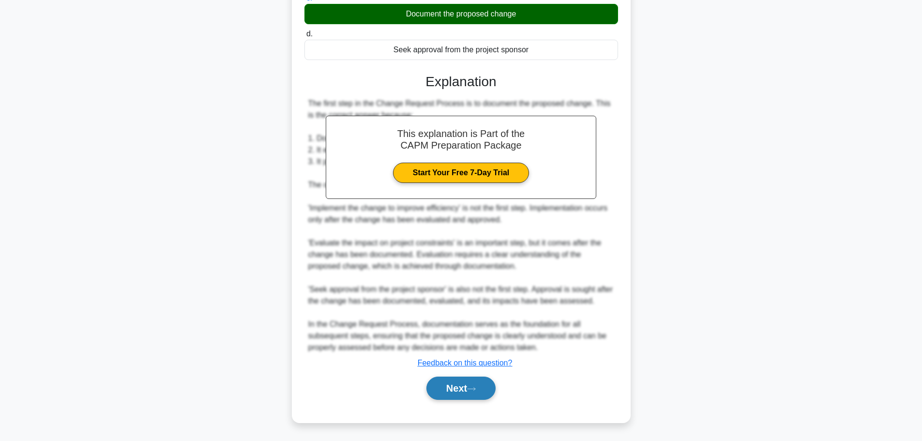
click at [444, 390] on button "Next" at bounding box center [460, 387] width 69 height 23
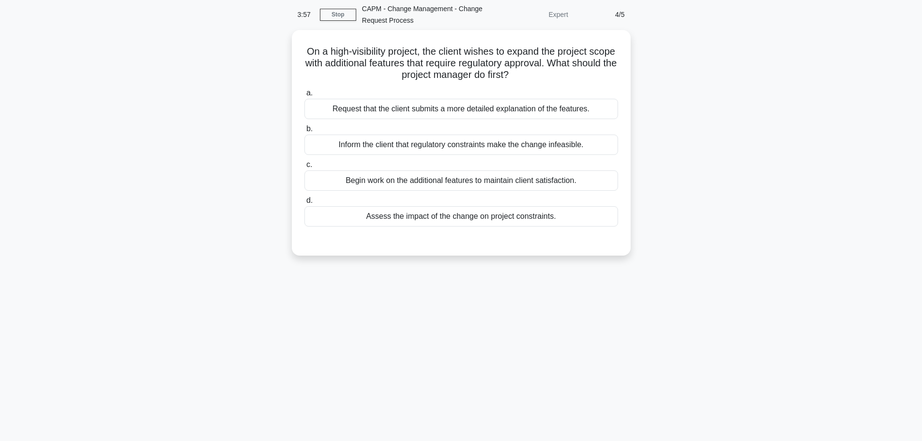
scroll to position [0, 0]
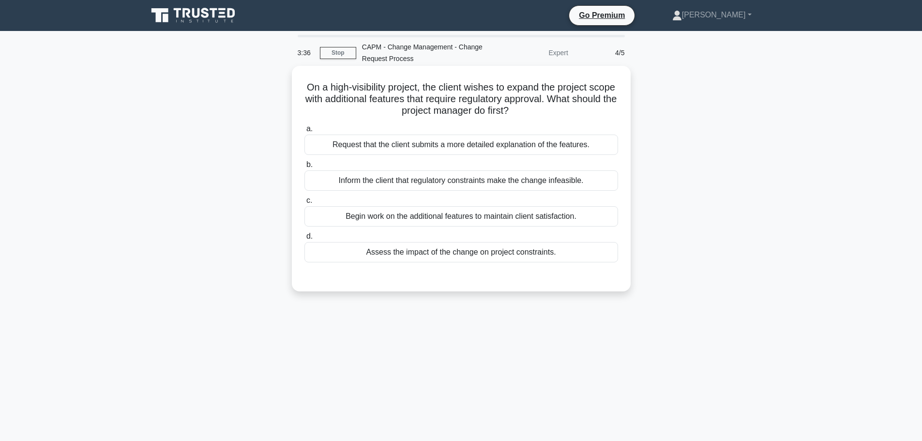
click at [432, 253] on div "Assess the impact of the change on project constraints." at bounding box center [461, 252] width 314 height 20
click at [304, 240] on input "d. Assess the impact of the change on project constraints." at bounding box center [304, 236] width 0 height 6
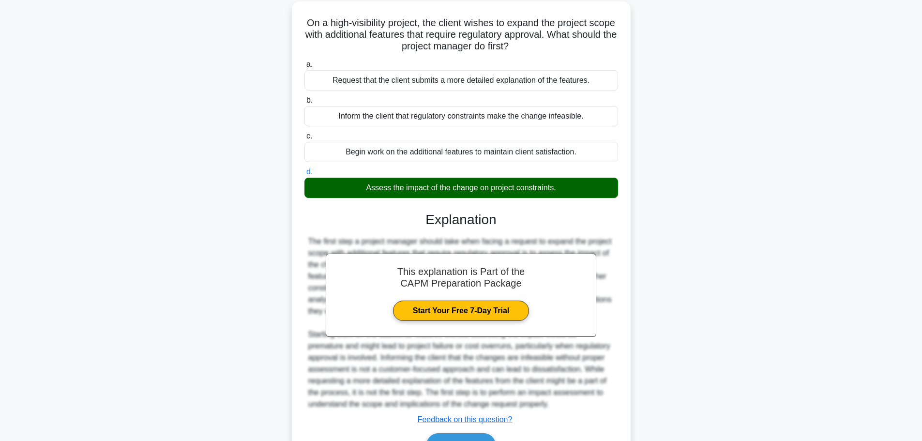
scroll to position [121, 0]
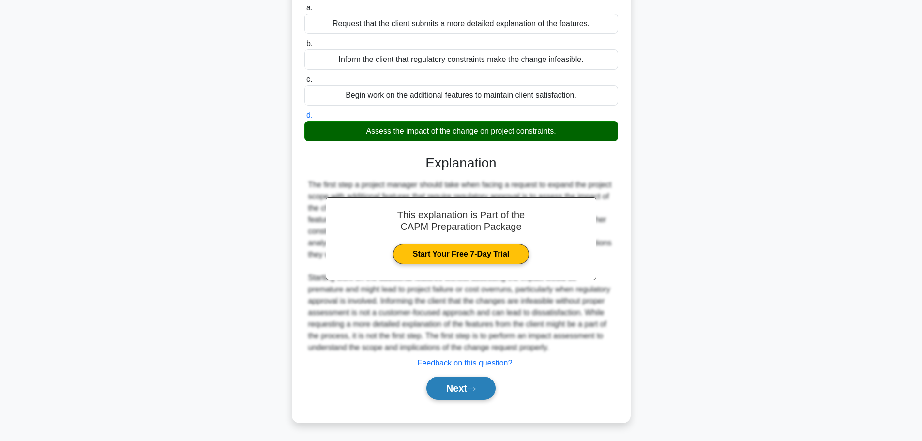
click at [458, 392] on button "Next" at bounding box center [460, 387] width 69 height 23
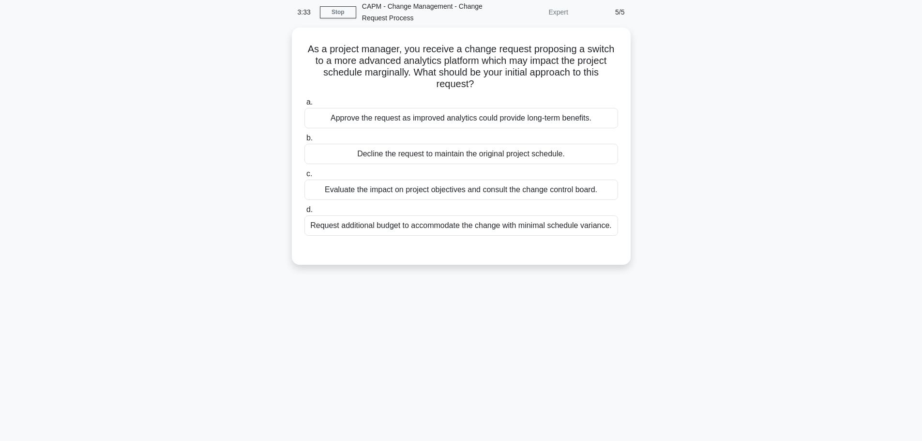
scroll to position [0, 0]
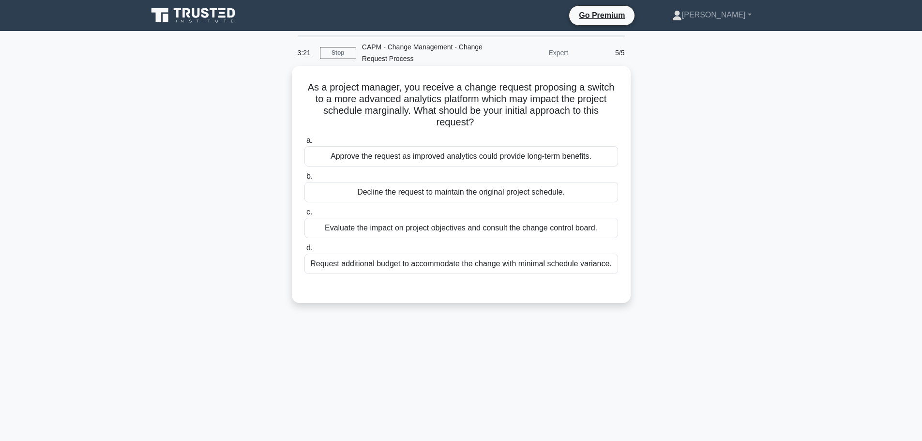
click at [390, 229] on div "Evaluate the impact on project objectives and consult the change control board." at bounding box center [461, 228] width 314 height 20
click at [304, 215] on input "c. Evaluate the impact on project objectives and consult the change control boa…" at bounding box center [304, 212] width 0 height 6
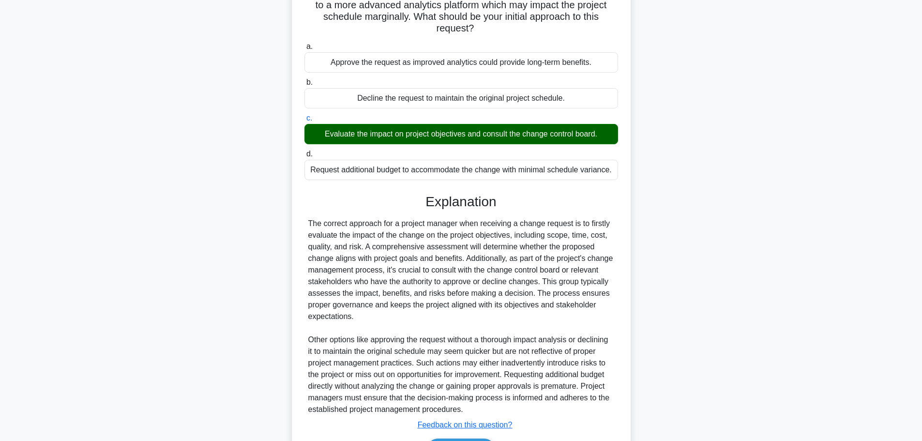
scroll to position [156, 0]
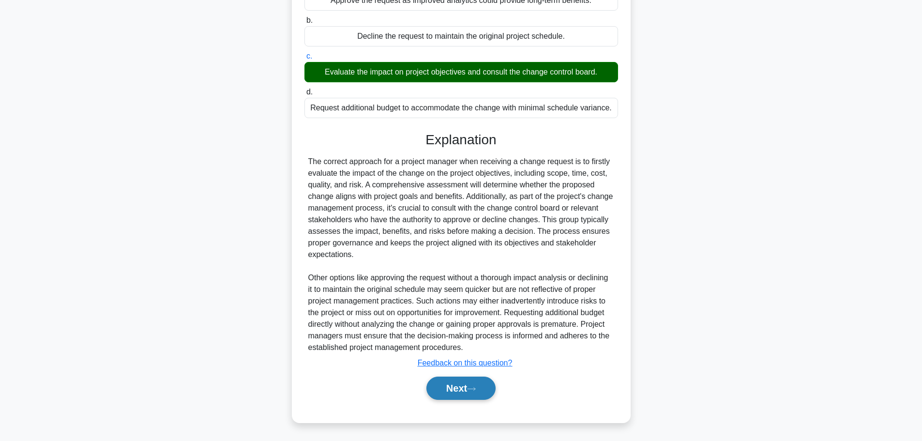
click at [475, 389] on icon at bounding box center [471, 388] width 8 height 3
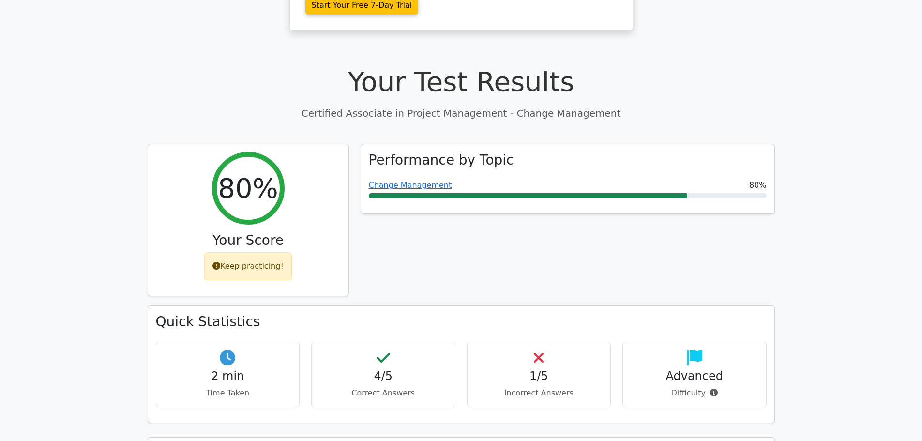
scroll to position [290, 0]
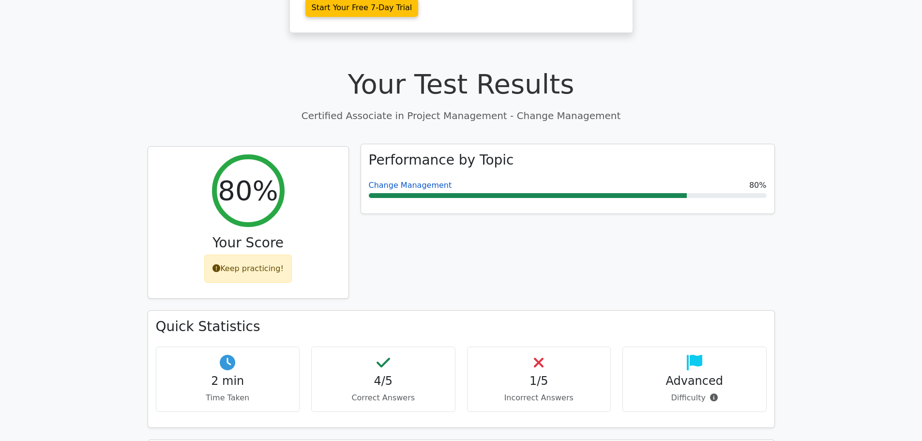
click at [421, 181] on link "Change Management" at bounding box center [410, 185] width 83 height 9
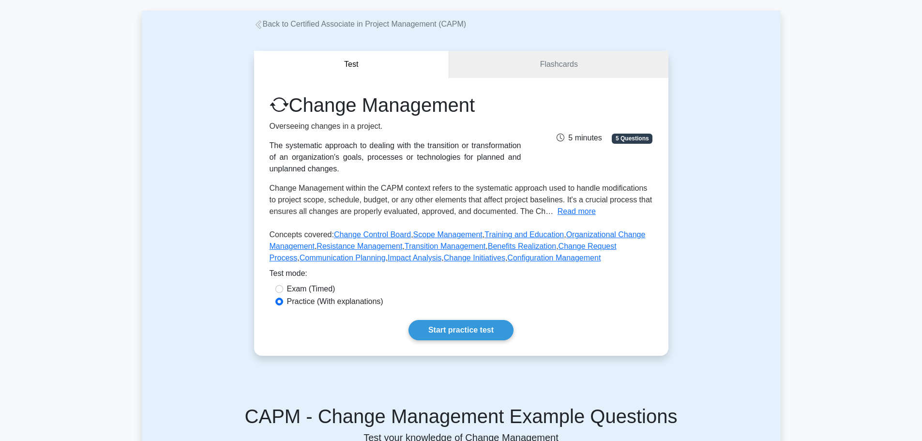
scroll to position [97, 0]
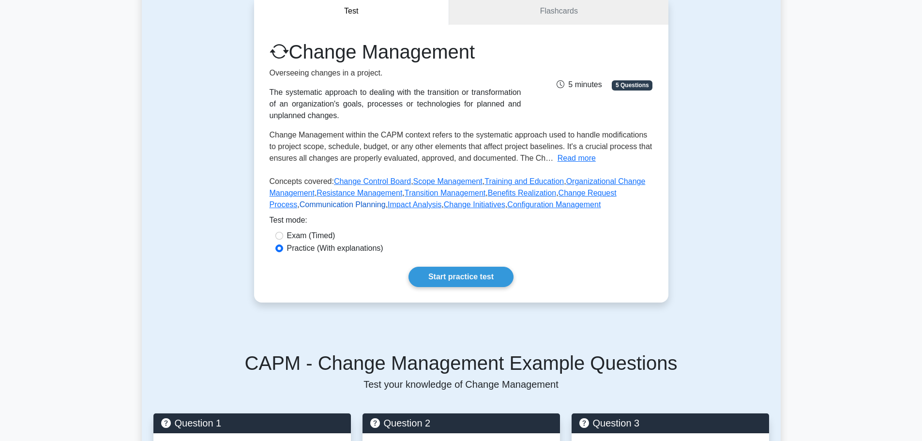
click at [323, 202] on link "Communication Planning" at bounding box center [343, 204] width 86 height 8
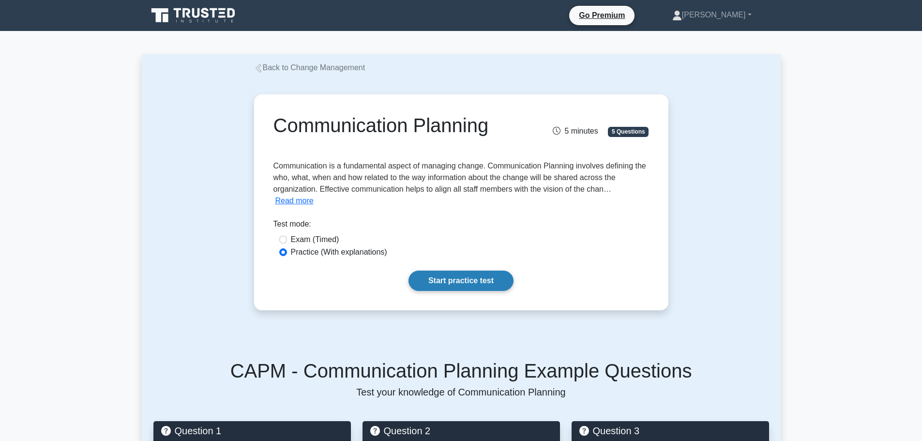
click at [440, 276] on link "Start practice test" at bounding box center [460, 281] width 105 height 20
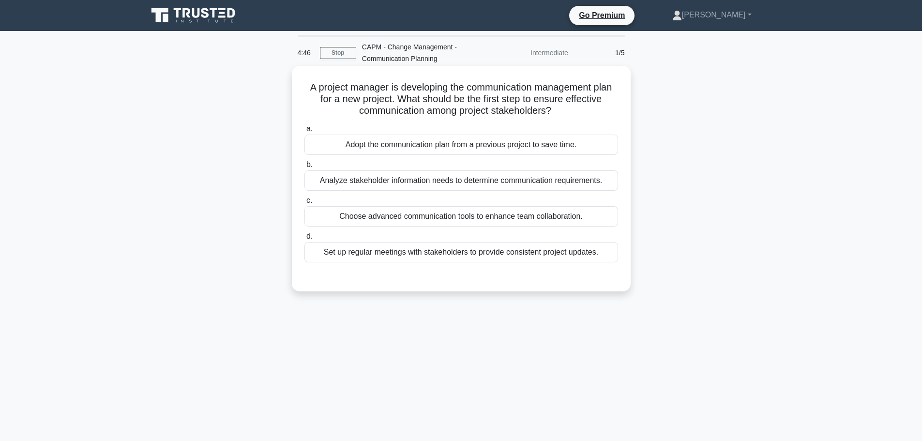
click at [398, 183] on div "Analyze stakeholder information needs to determine communication requirements." at bounding box center [461, 180] width 314 height 20
click at [304, 168] on input "b. Analyze stakeholder information needs to determine communication requirement…" at bounding box center [304, 165] width 0 height 6
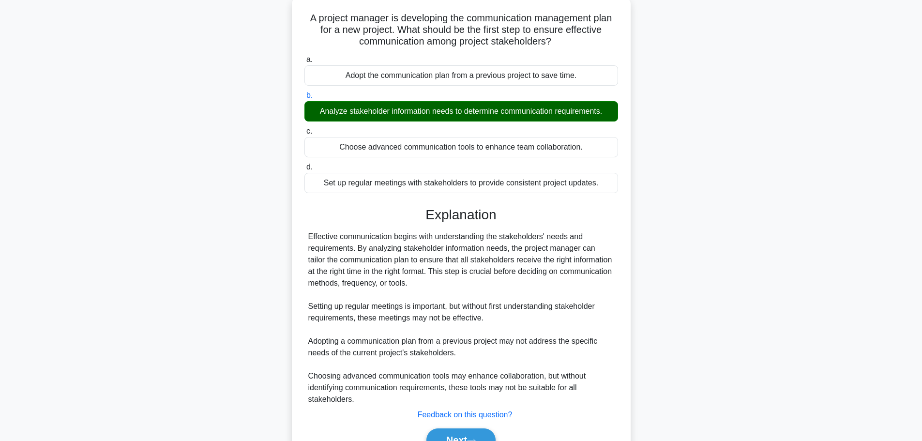
scroll to position [121, 0]
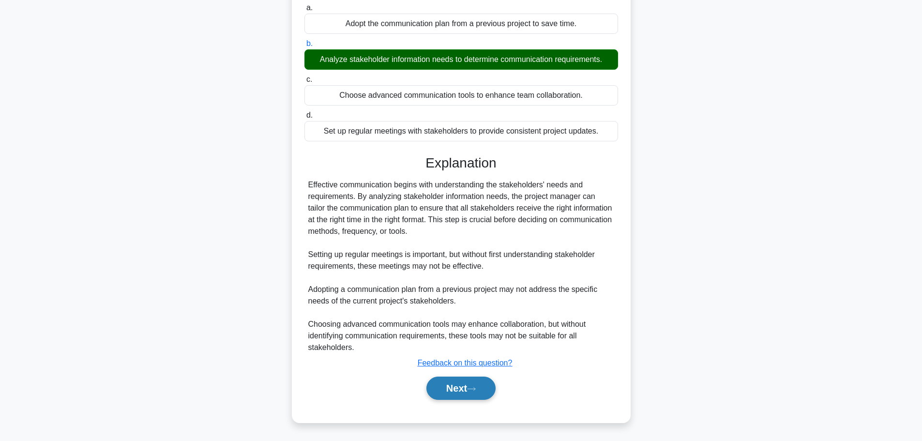
click at [458, 384] on button "Next" at bounding box center [460, 387] width 69 height 23
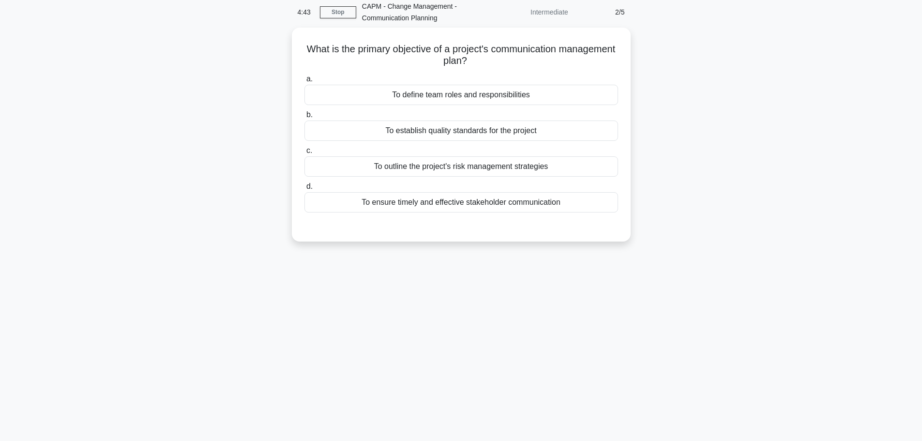
scroll to position [0, 0]
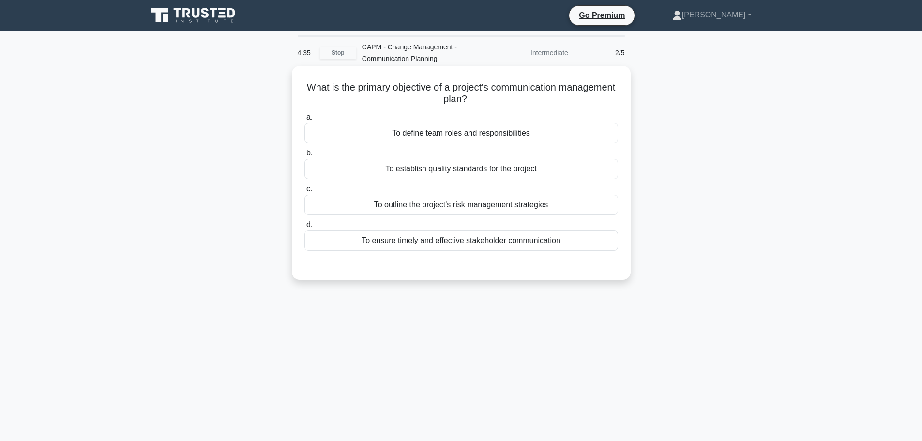
click at [435, 244] on div "To ensure timely and effective stakeholder communication" at bounding box center [461, 240] width 314 height 20
click at [304, 228] on input "d. To ensure timely and effective stakeholder communication" at bounding box center [304, 225] width 0 height 6
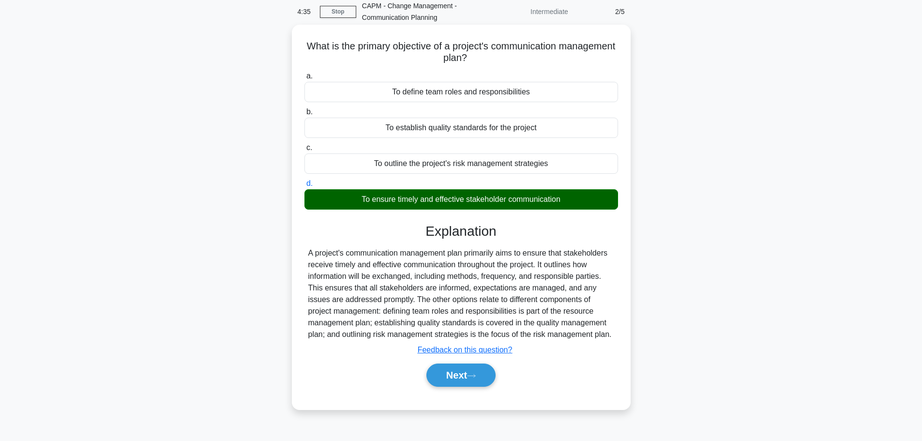
scroll to position [82, 0]
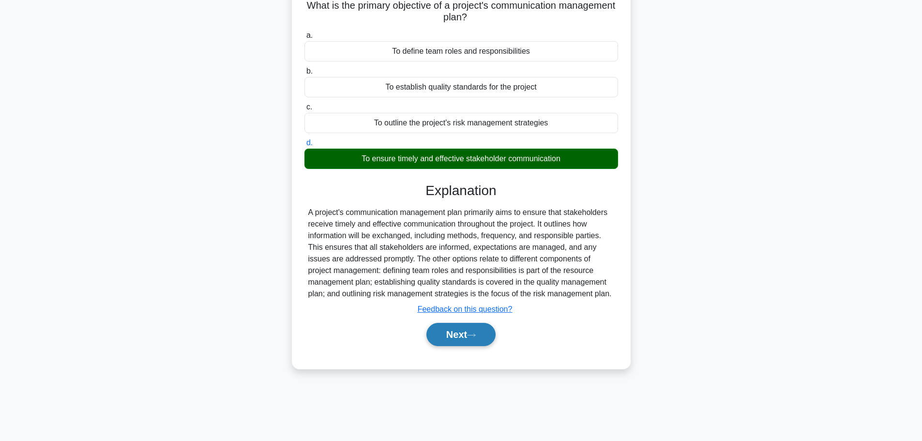
click at [438, 324] on button "Next" at bounding box center [460, 334] width 69 height 23
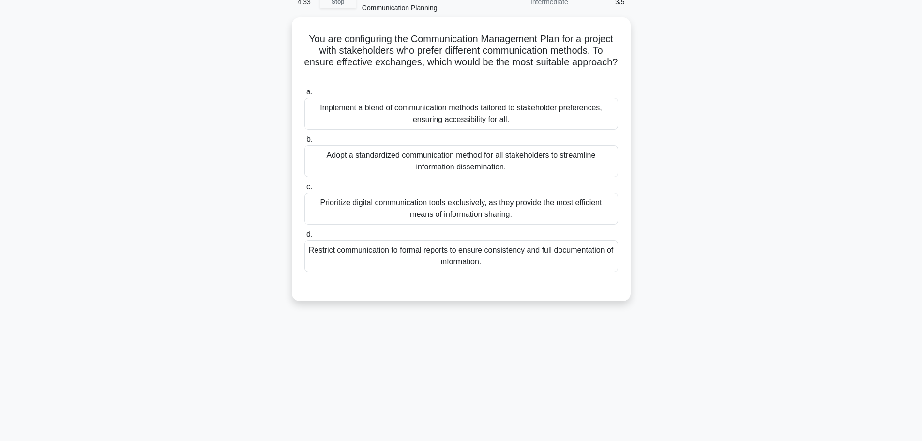
scroll to position [33, 0]
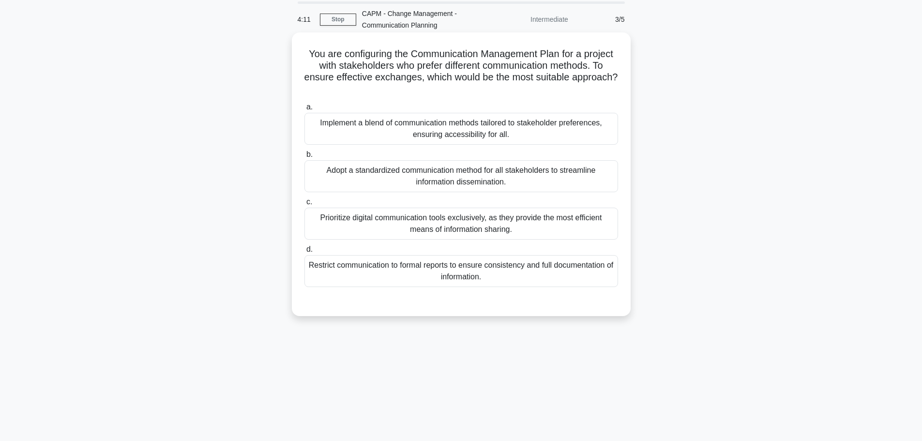
click at [493, 125] on div "Implement a blend of communication methods tailored to stakeholder preferences,…" at bounding box center [461, 129] width 314 height 32
click at [304, 110] on input "a. Implement a blend of communication methods tailored to stakeholder preferenc…" at bounding box center [304, 107] width 0 height 6
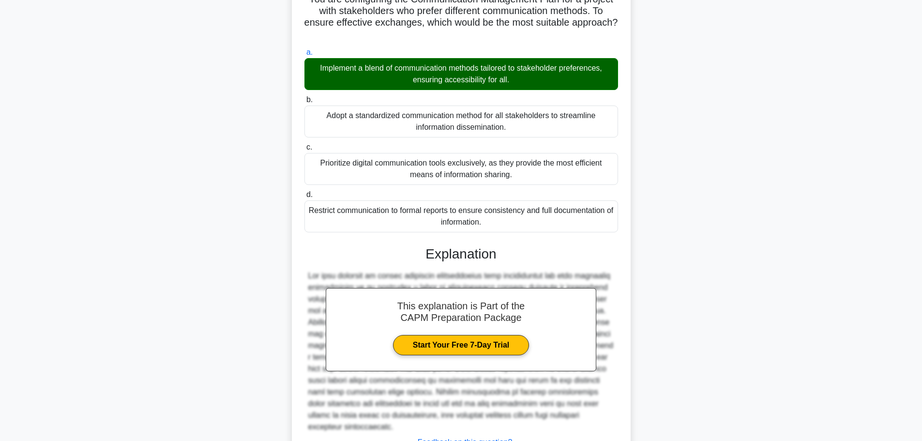
scroll to position [168, 0]
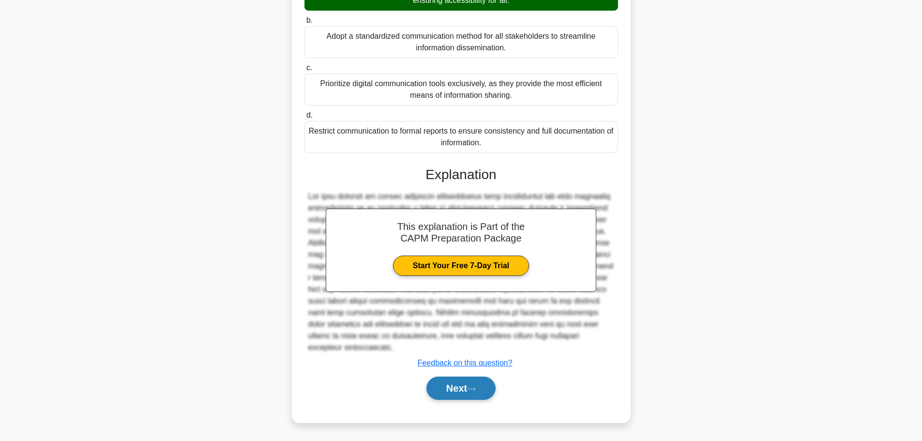
click at [439, 392] on button "Next" at bounding box center [460, 387] width 69 height 23
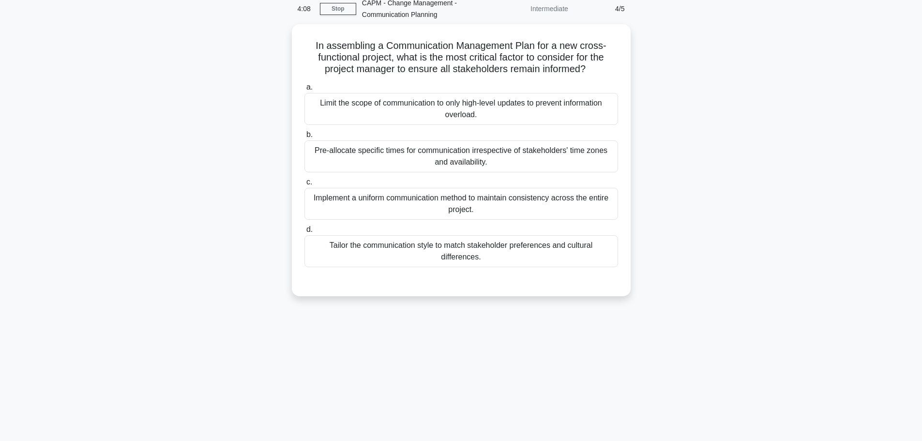
scroll to position [0, 0]
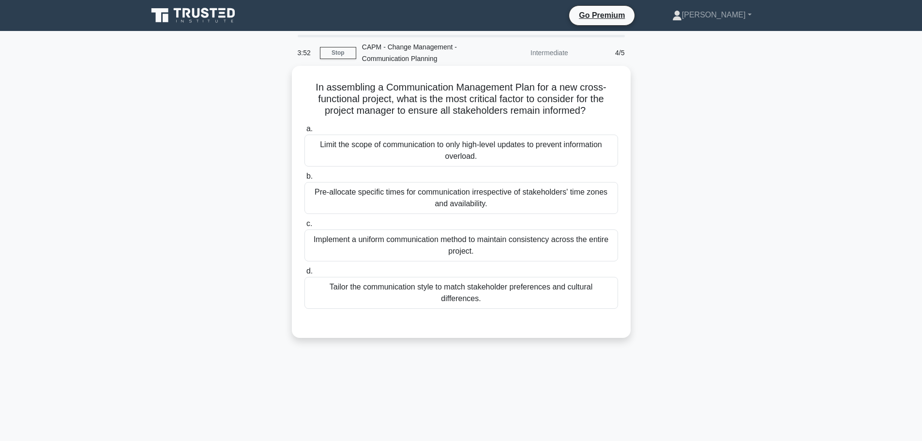
click at [453, 288] on div "Tailor the communication style to match stakeholder preferences and cultural di…" at bounding box center [461, 293] width 314 height 32
click at [304, 274] on input "d. Tailor the communication style to match stakeholder preferences and cultural…" at bounding box center [304, 271] width 0 height 6
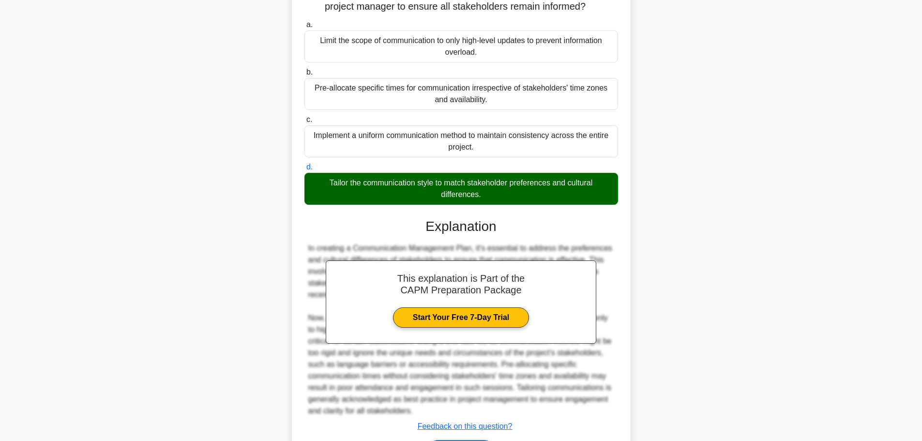
scroll to position [168, 0]
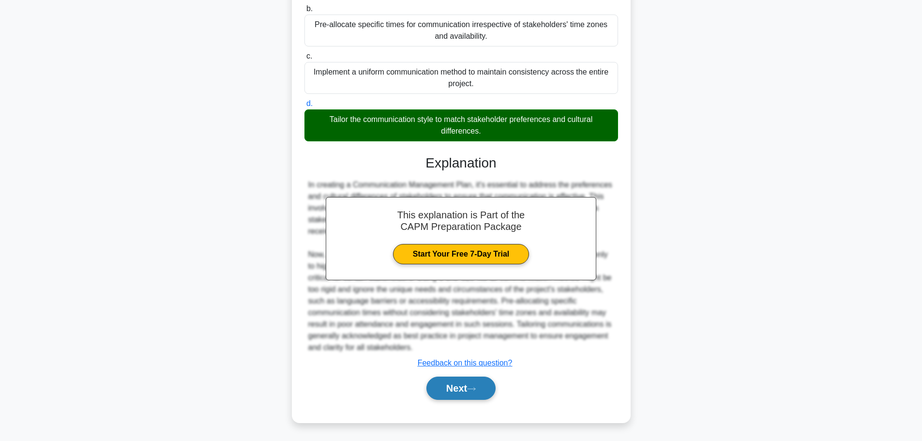
click at [464, 390] on button "Next" at bounding box center [460, 387] width 69 height 23
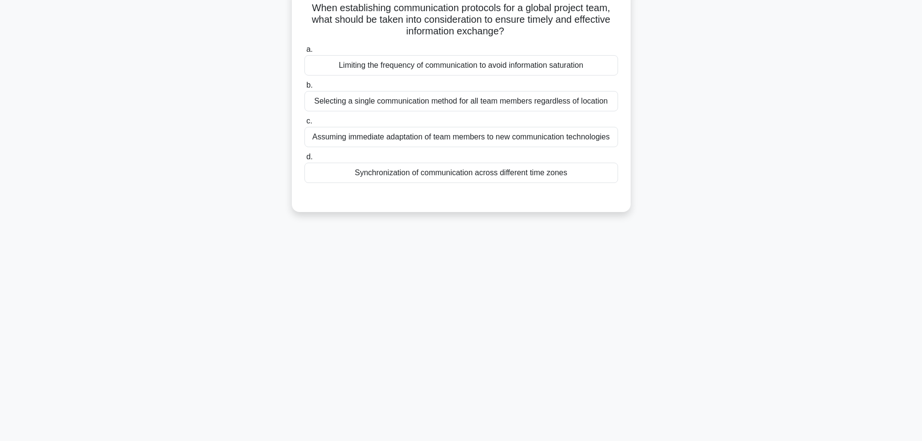
scroll to position [82, 0]
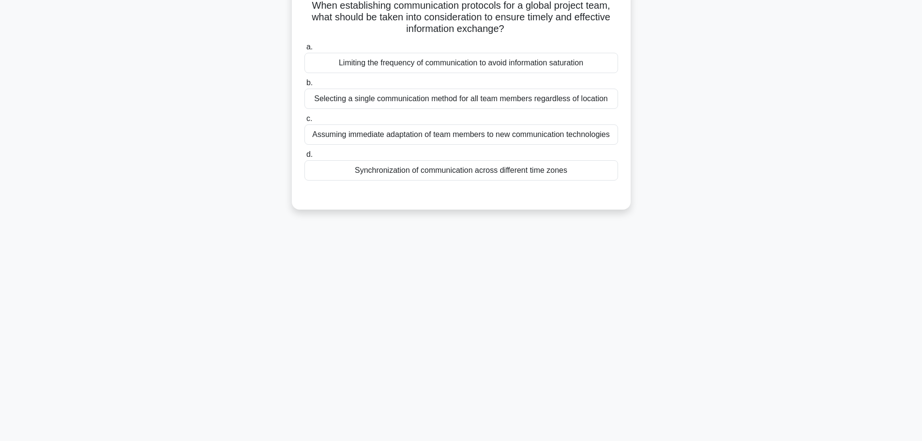
click at [418, 171] on div "Synchronization of communication across different time zones" at bounding box center [461, 170] width 314 height 20
click at [304, 158] on input "d. Synchronization of communication across different time zones" at bounding box center [304, 154] width 0 height 6
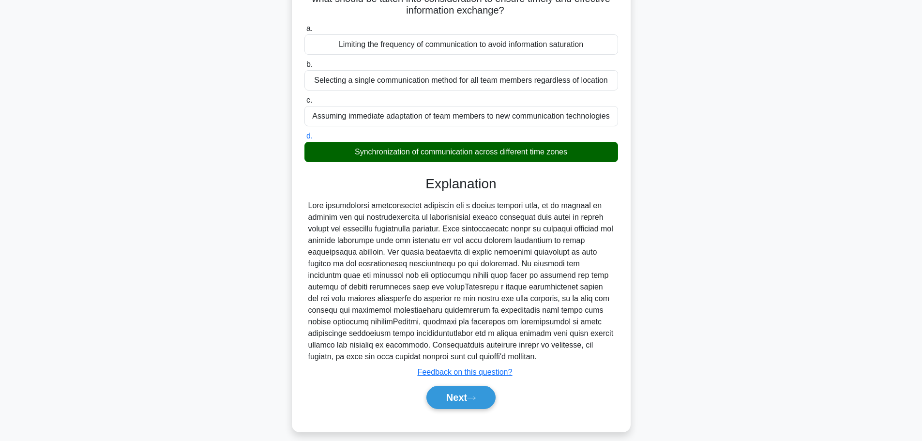
scroll to position [110, 0]
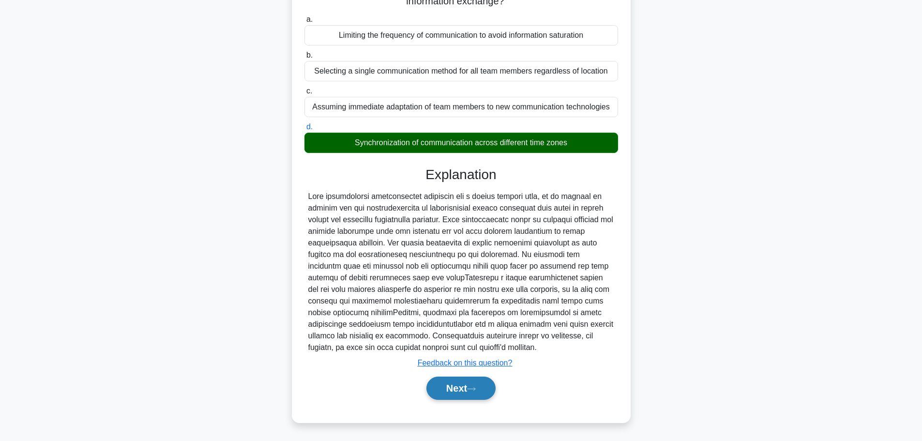
click at [455, 393] on button "Next" at bounding box center [460, 387] width 69 height 23
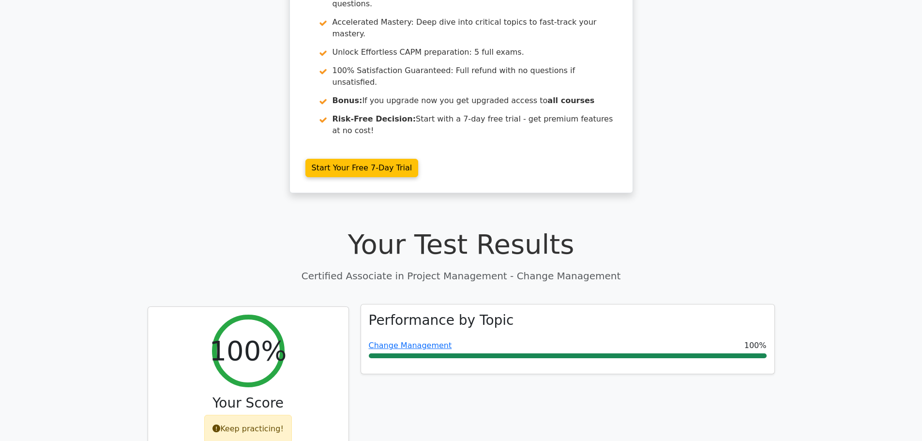
scroll to position [145, 0]
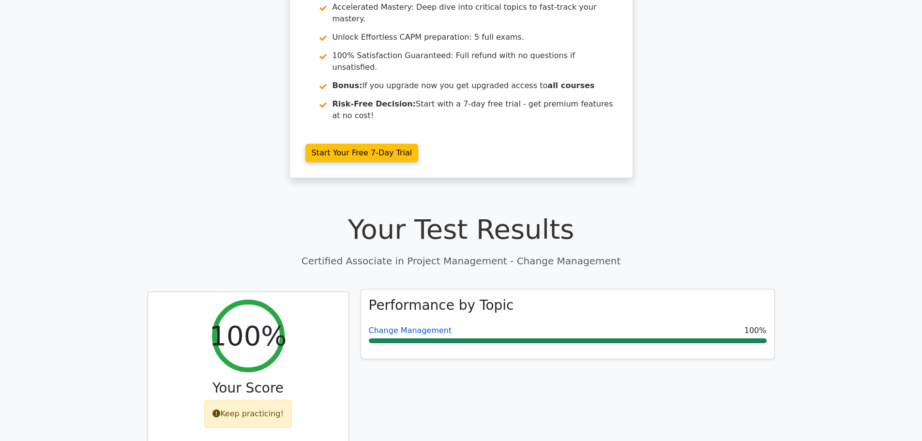
click at [417, 326] on link "Change Management" at bounding box center [410, 330] width 83 height 9
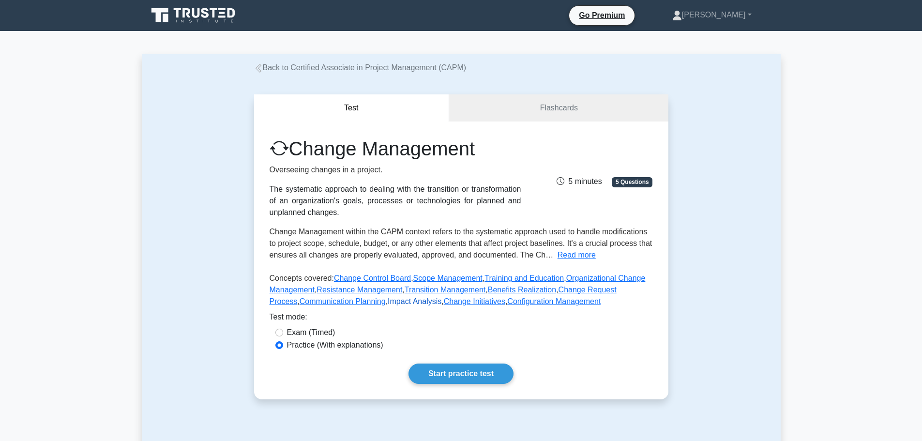
click at [388, 299] on link "Impact Analysis" at bounding box center [415, 301] width 54 height 8
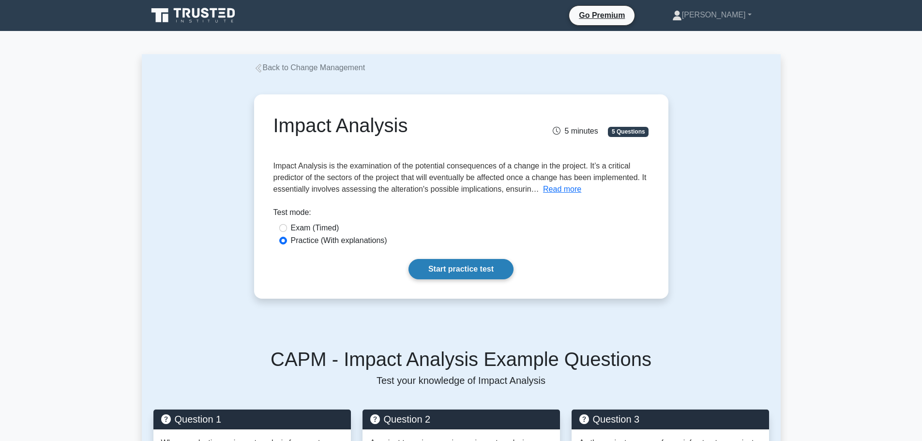
click at [459, 268] on link "Start practice test" at bounding box center [460, 269] width 105 height 20
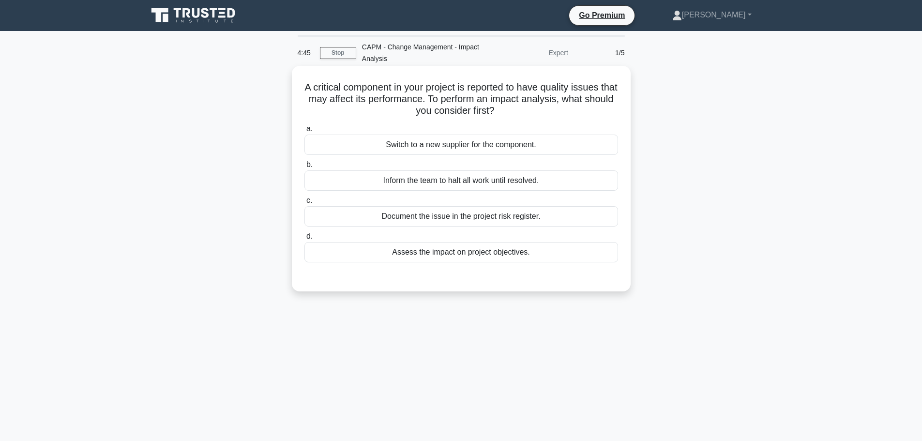
click at [434, 219] on div "Document the issue in the project risk register." at bounding box center [461, 216] width 314 height 20
click at [304, 204] on input "c. Document the issue in the project risk register." at bounding box center [304, 200] width 0 height 6
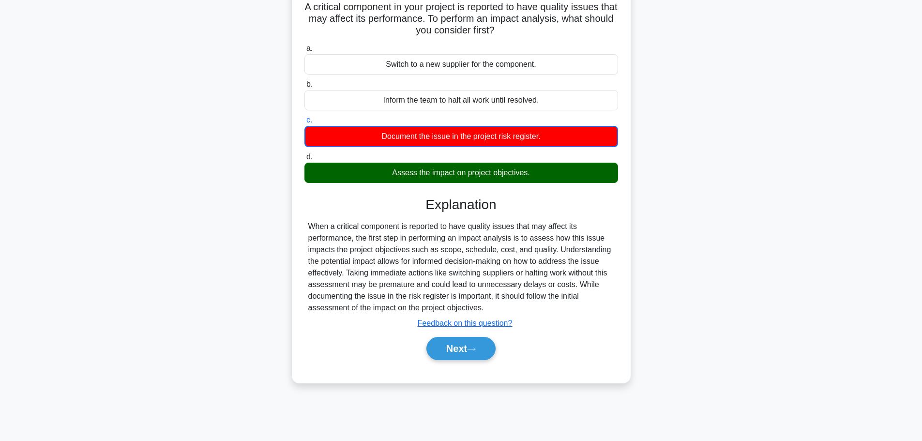
scroll to position [82, 0]
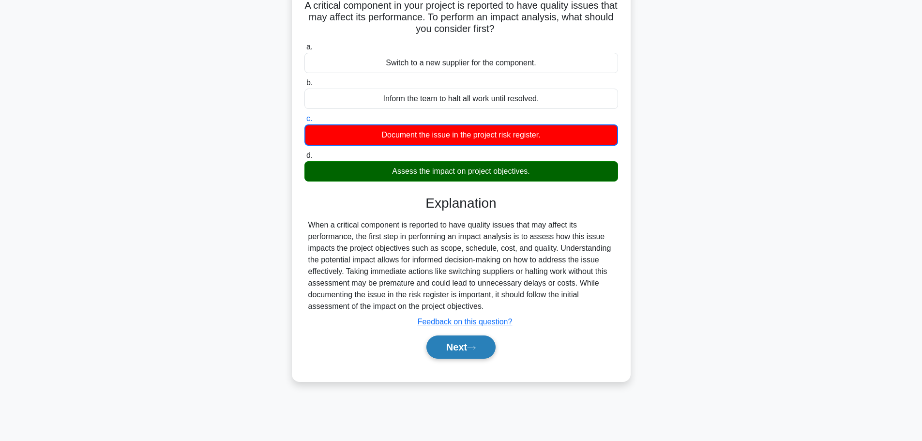
click at [459, 337] on button "Next" at bounding box center [460, 346] width 69 height 23
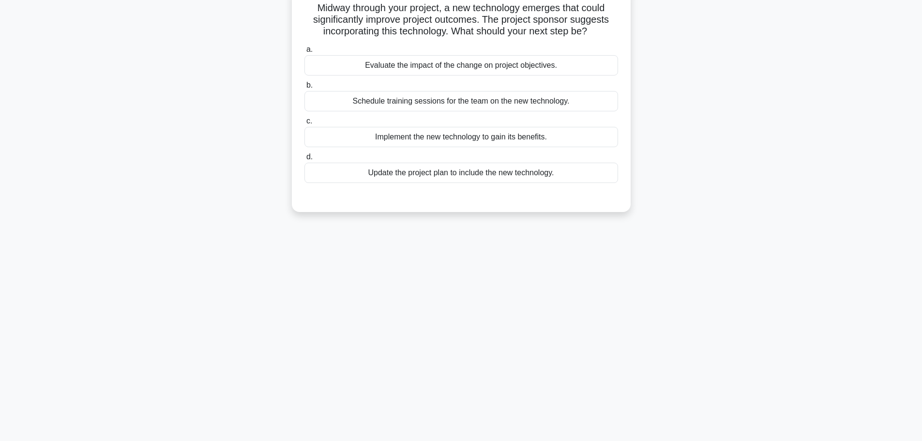
scroll to position [33, 0]
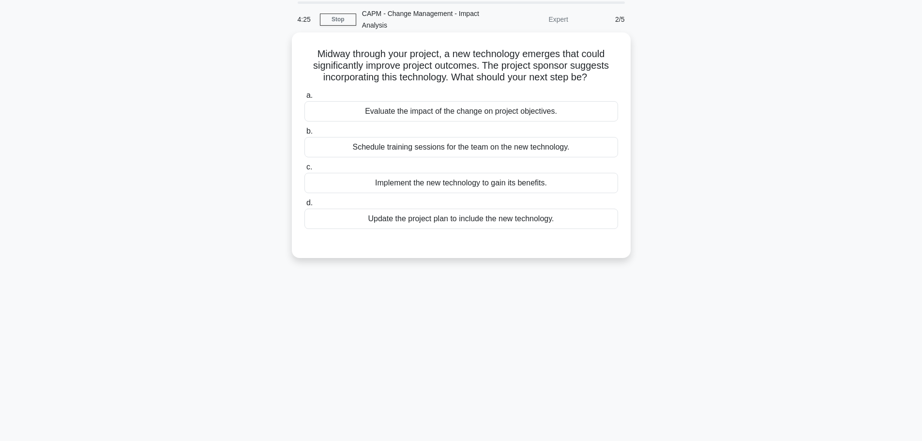
click at [456, 117] on div "Evaluate the impact of the change on project objectives." at bounding box center [461, 111] width 314 height 20
click at [304, 99] on input "a. Evaluate the impact of the change on project objectives." at bounding box center [304, 95] width 0 height 6
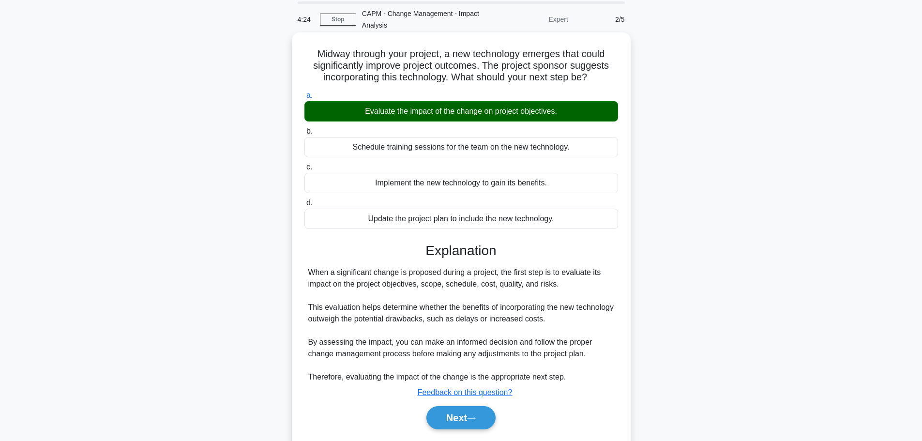
scroll to position [82, 0]
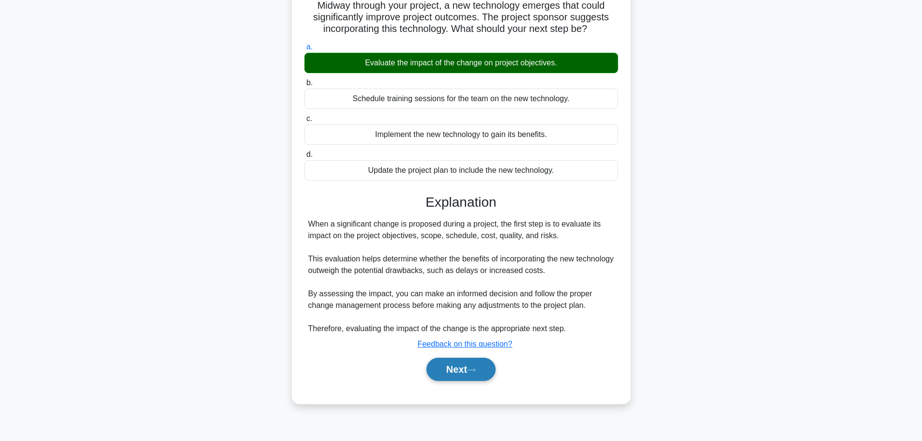
click at [459, 372] on button "Next" at bounding box center [460, 369] width 69 height 23
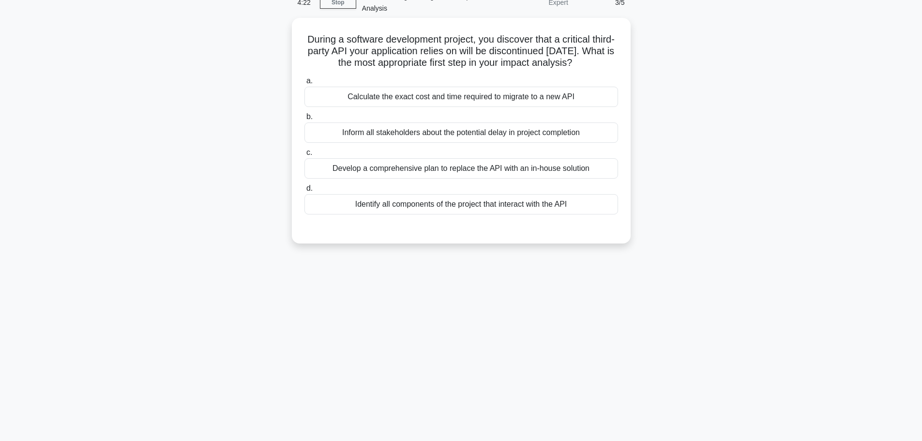
scroll to position [33, 0]
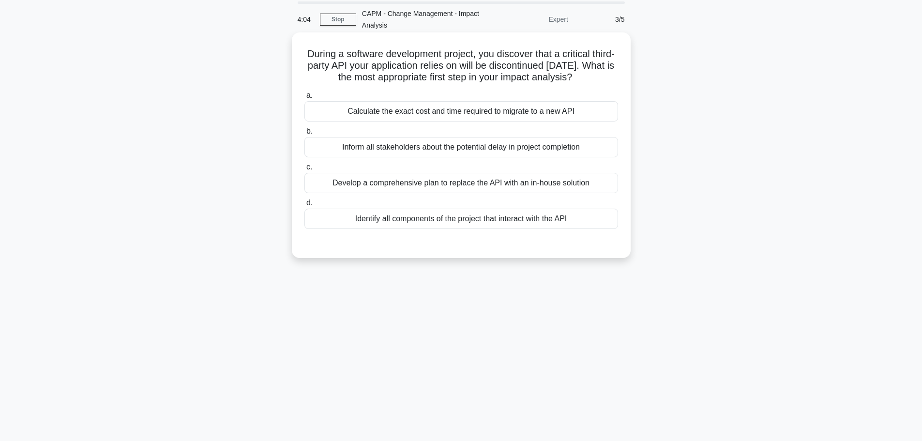
click at [428, 229] on div "Identify all components of the project that interact with the API" at bounding box center [461, 219] width 314 height 20
click at [304, 206] on input "d. Identify all components of the project that interact with the API" at bounding box center [304, 203] width 0 height 6
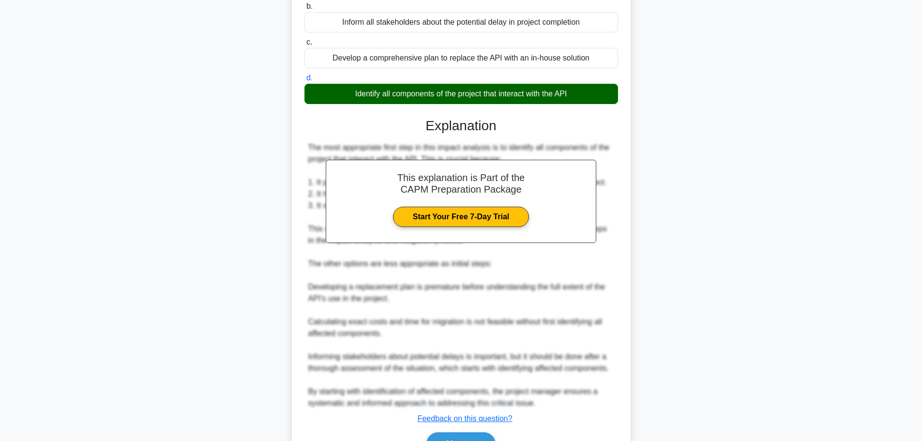
scroll to position [226, 0]
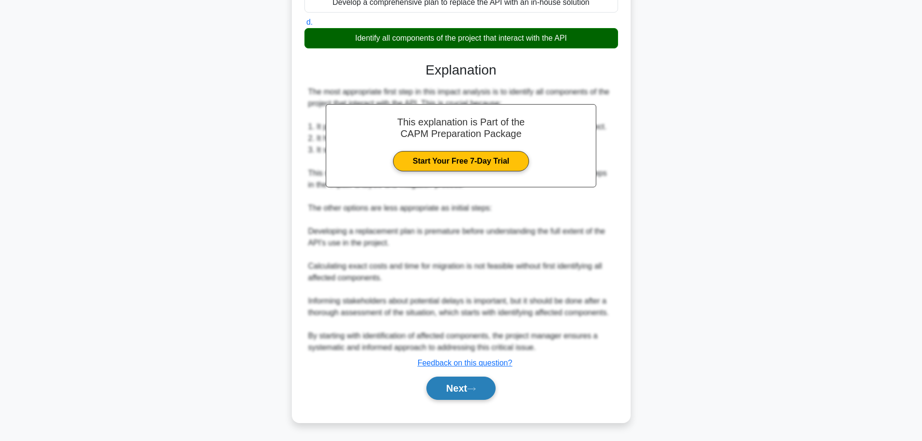
click at [463, 388] on button "Next" at bounding box center [460, 387] width 69 height 23
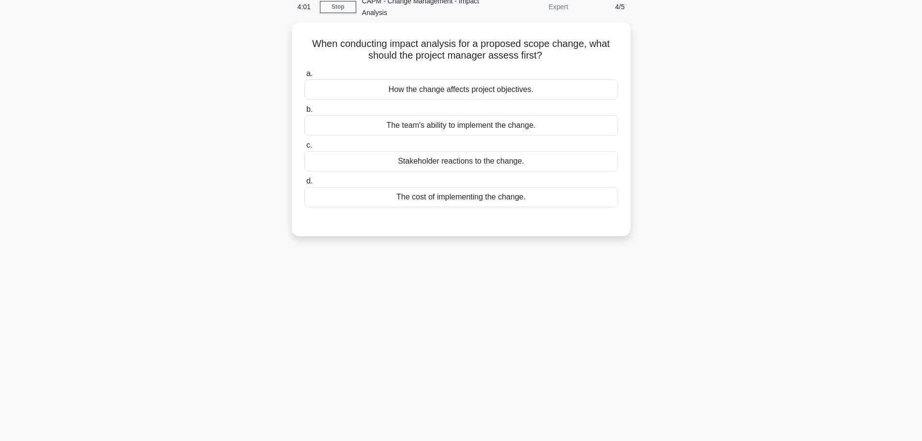
scroll to position [0, 0]
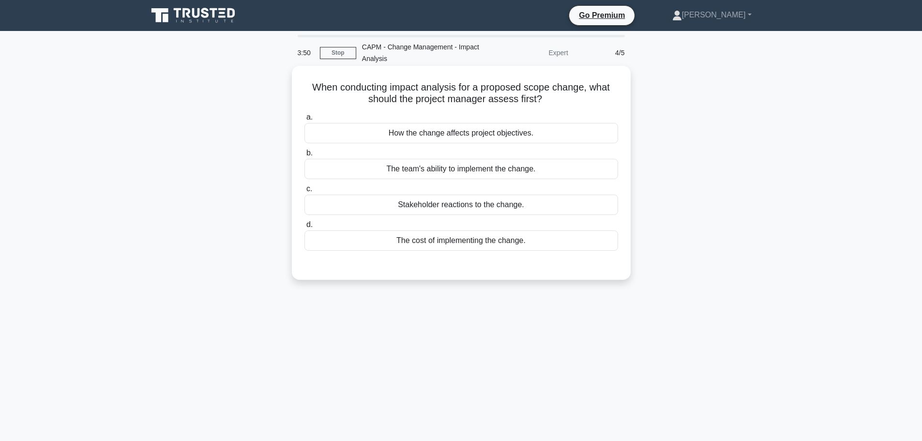
click at [476, 139] on div "How the change affects project objectives." at bounding box center [461, 133] width 314 height 20
click at [304, 120] on input "a. How the change affects project objectives." at bounding box center [304, 117] width 0 height 6
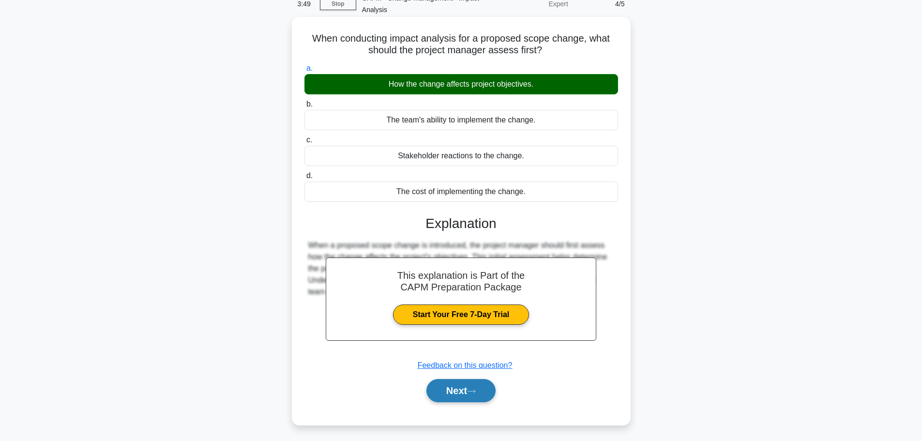
scroll to position [82, 0]
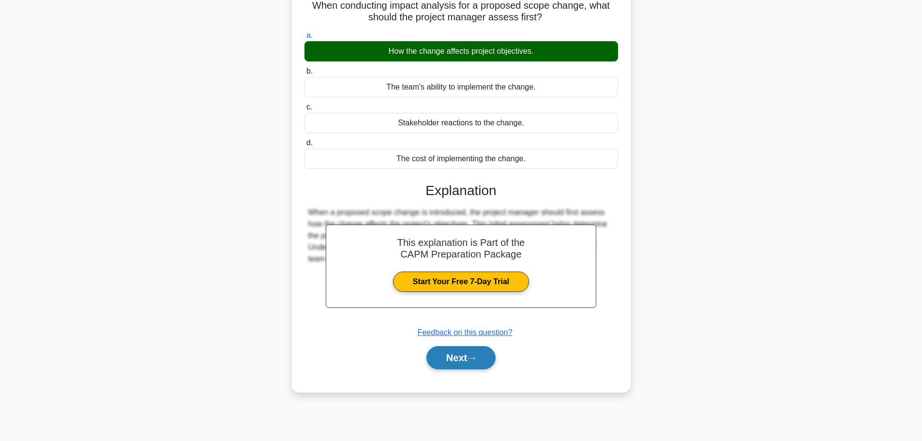
click at [466, 357] on button "Next" at bounding box center [460, 357] width 69 height 23
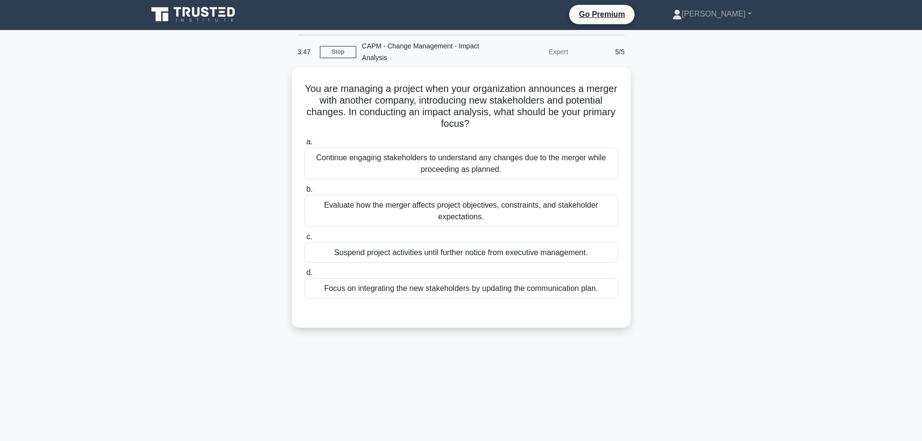
scroll to position [0, 0]
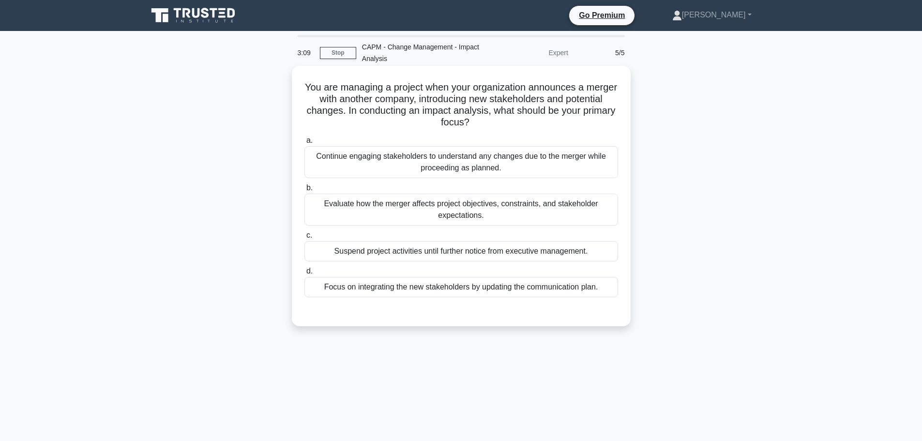
click at [472, 206] on div "Evaluate how the merger affects project objectives, constraints, and stakeholde…" at bounding box center [461, 210] width 314 height 32
click at [304, 191] on input "b. Evaluate how the merger affects project objectives, constraints, and stakeho…" at bounding box center [304, 188] width 0 height 6
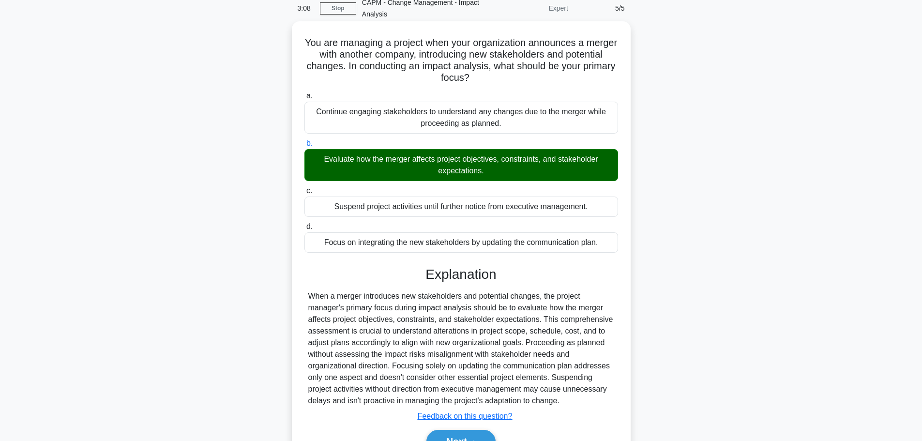
scroll to position [98, 0]
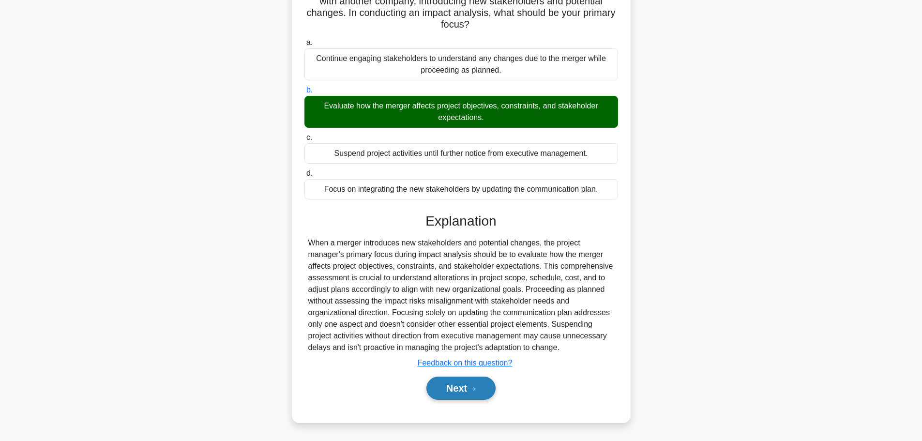
click at [446, 385] on button "Next" at bounding box center [460, 387] width 69 height 23
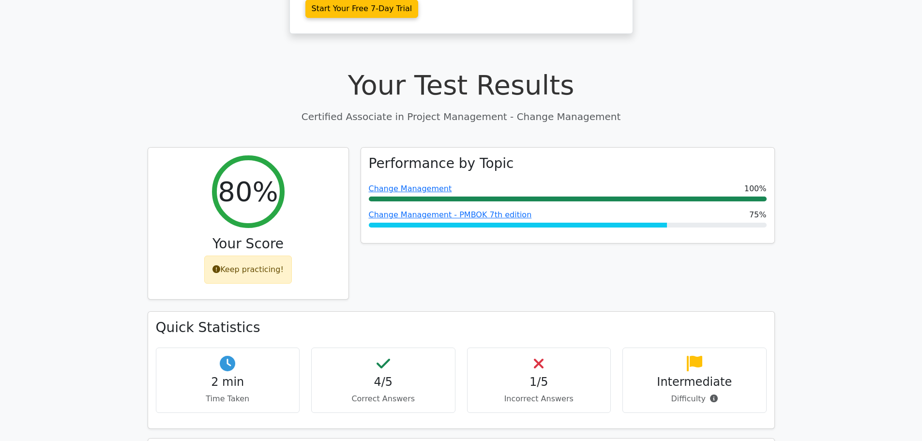
scroll to position [194, 0]
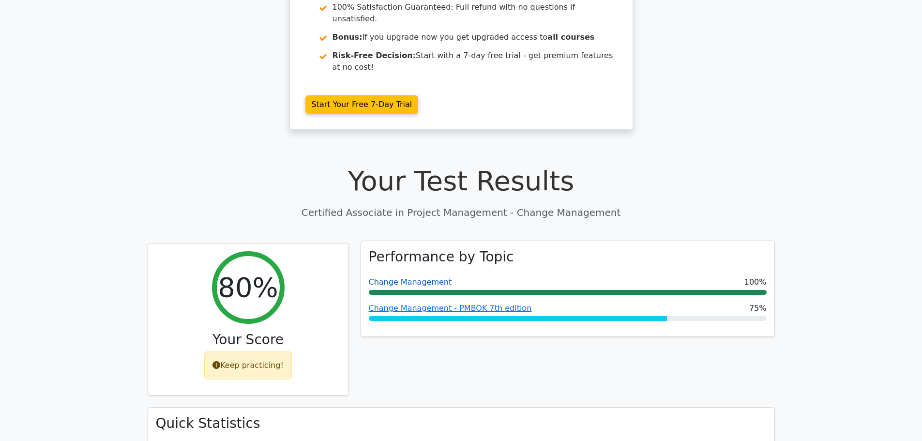
click at [405, 277] on link "Change Management" at bounding box center [410, 281] width 83 height 9
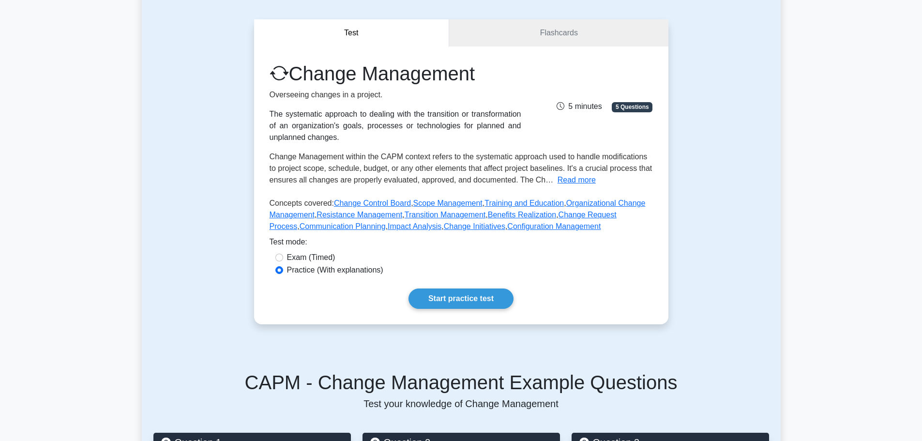
scroll to position [97, 0]
